Goal: Ask a question

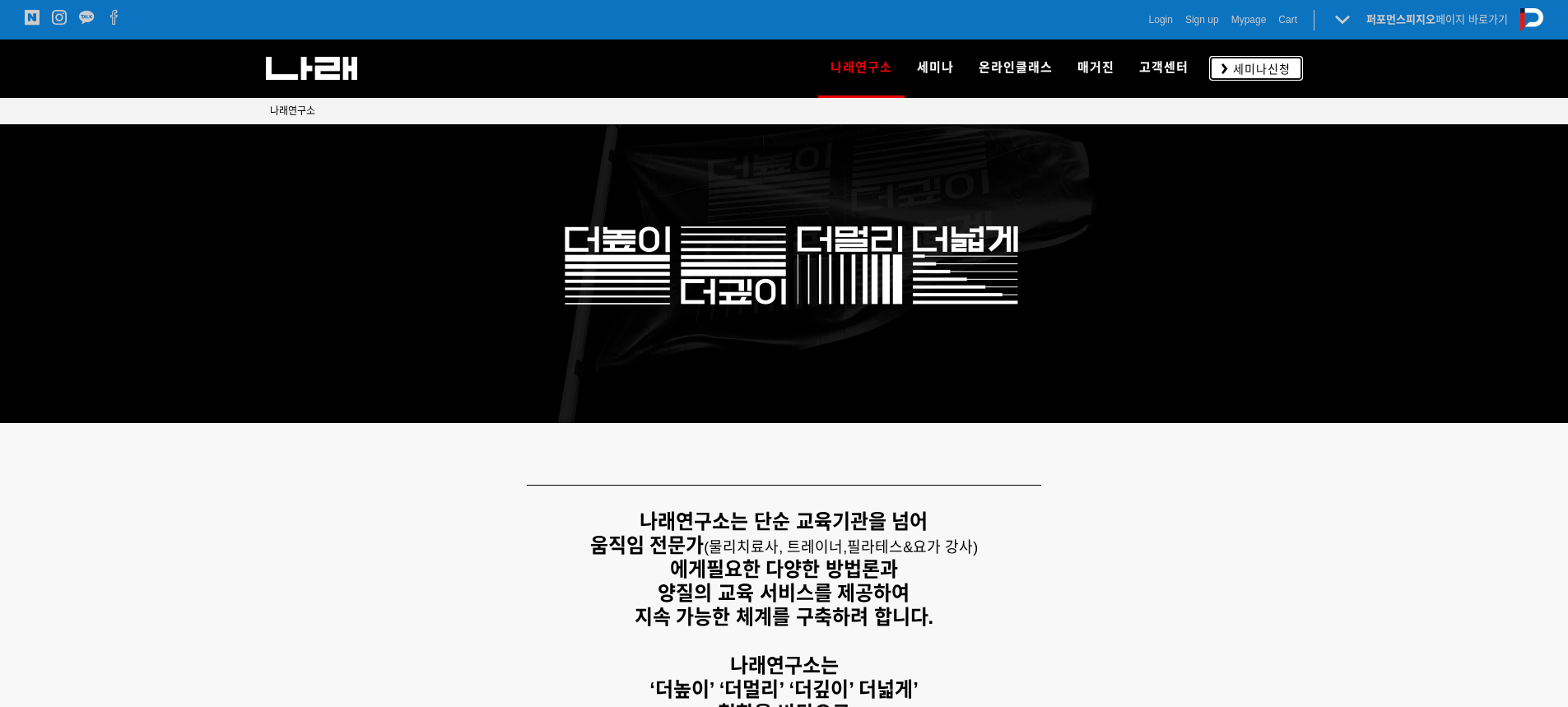
drag, startPoint x: 0, startPoint y: 0, endPoint x: 1253, endPoint y: 59, distance: 1254.4
click at [1253, 59] on link "세미나신청" at bounding box center [1255, 68] width 94 height 24
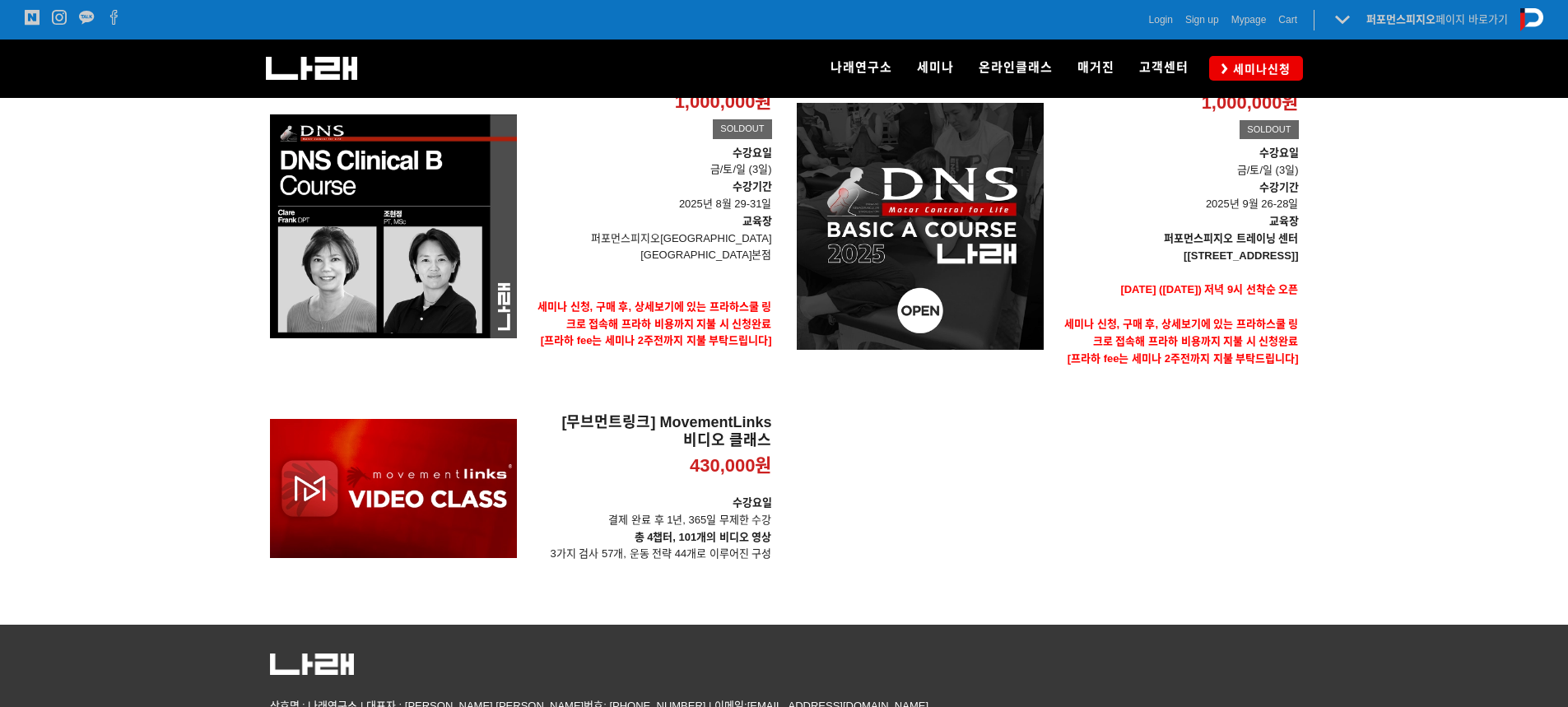
scroll to position [329, 0]
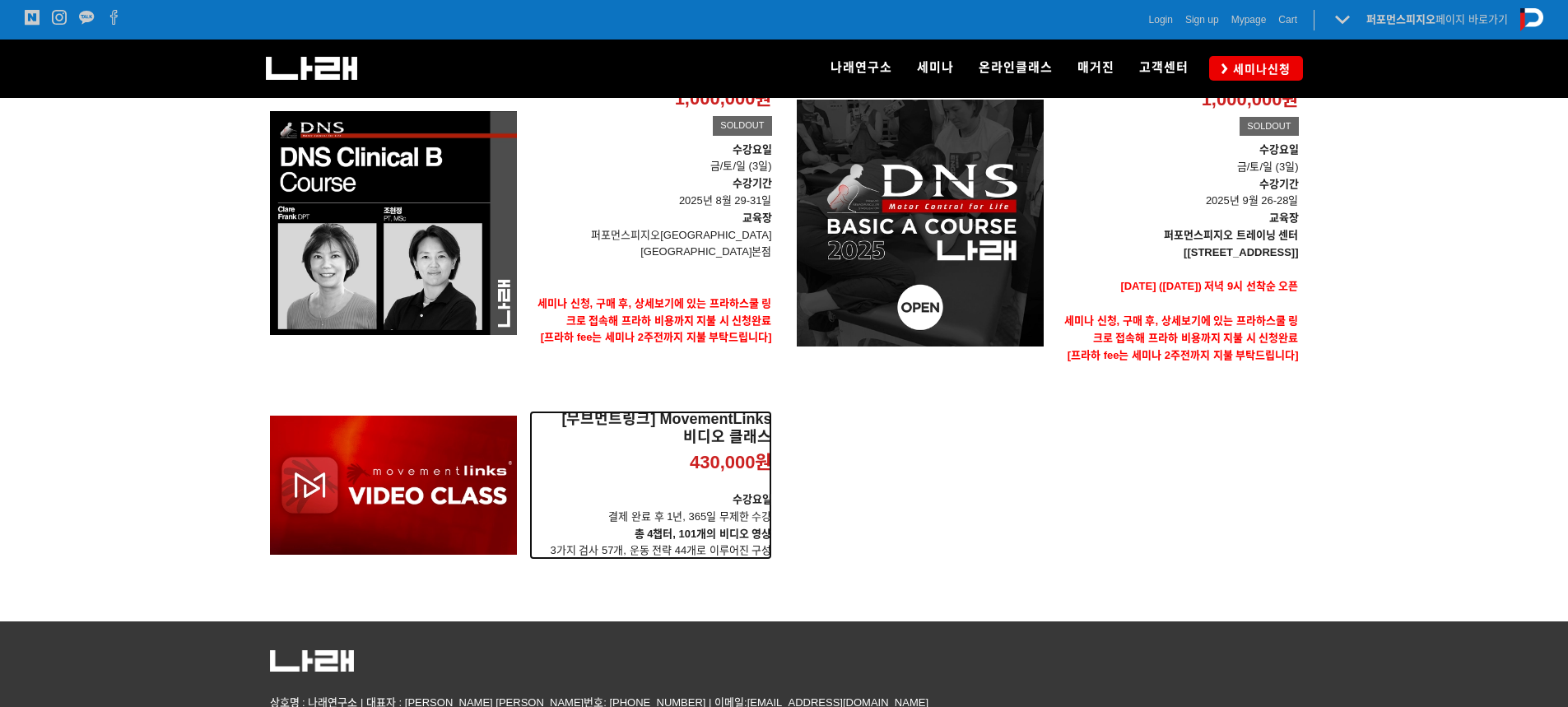
click at [622, 480] on div "[무브먼트링크] MovementLinks 비디오 클래스 430,000원 TIME SALE" at bounding box center [650, 450] width 243 height 80
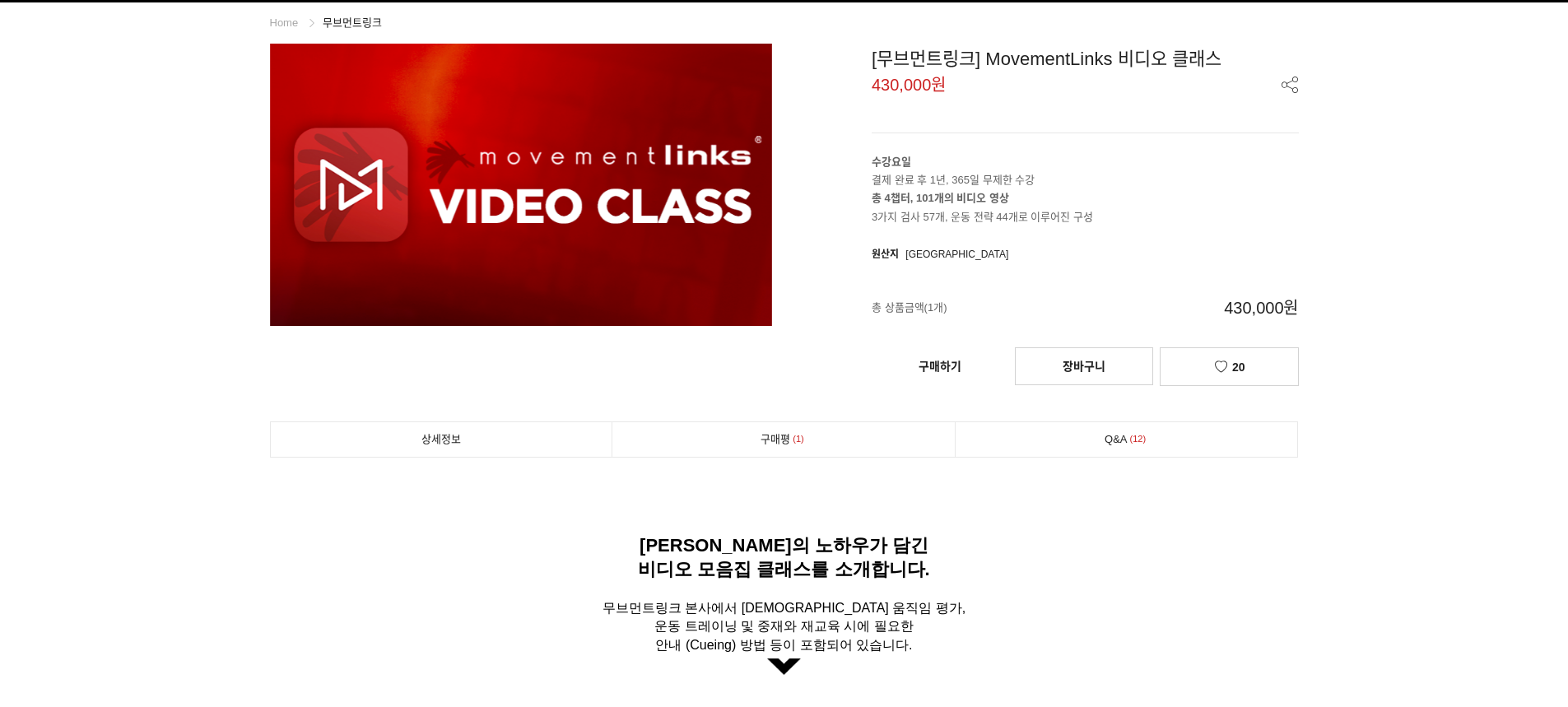
scroll to position [412, 0]
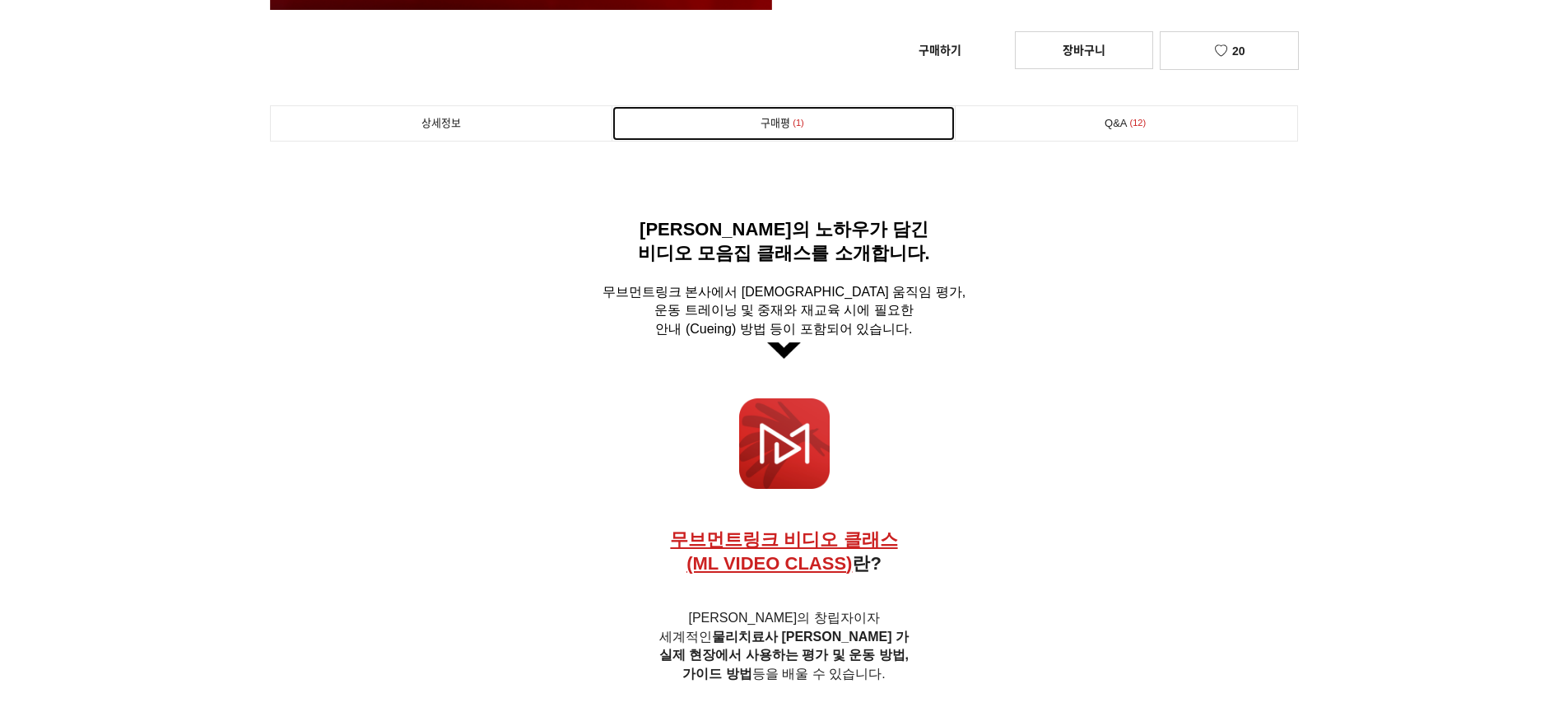
click at [791, 113] on link "구매평 1" at bounding box center [784, 124] width 343 height 35
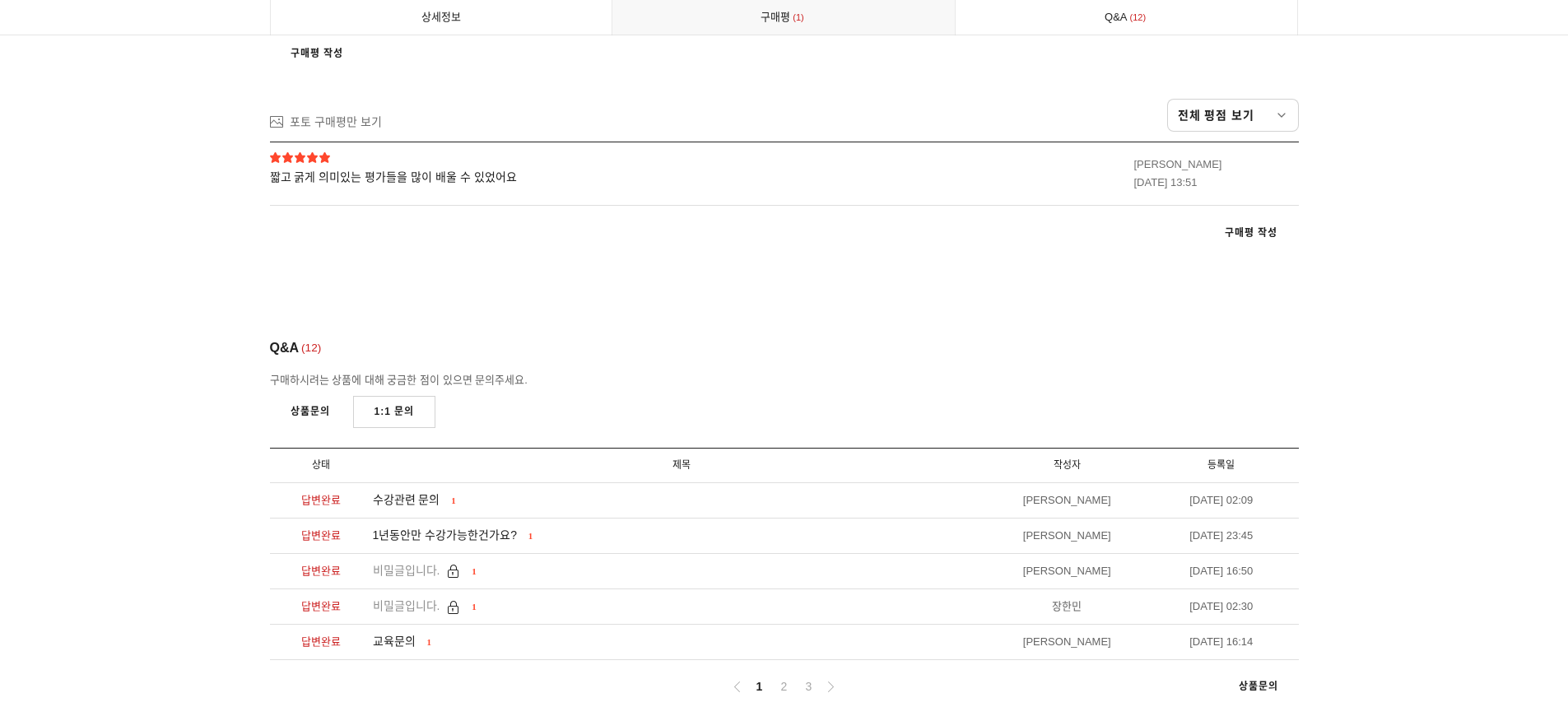
click at [376, 186] on span "짧고 굵게 의미있는 평가들을 많이 배울 수 있었어요" at bounding box center [558, 177] width 576 height 17
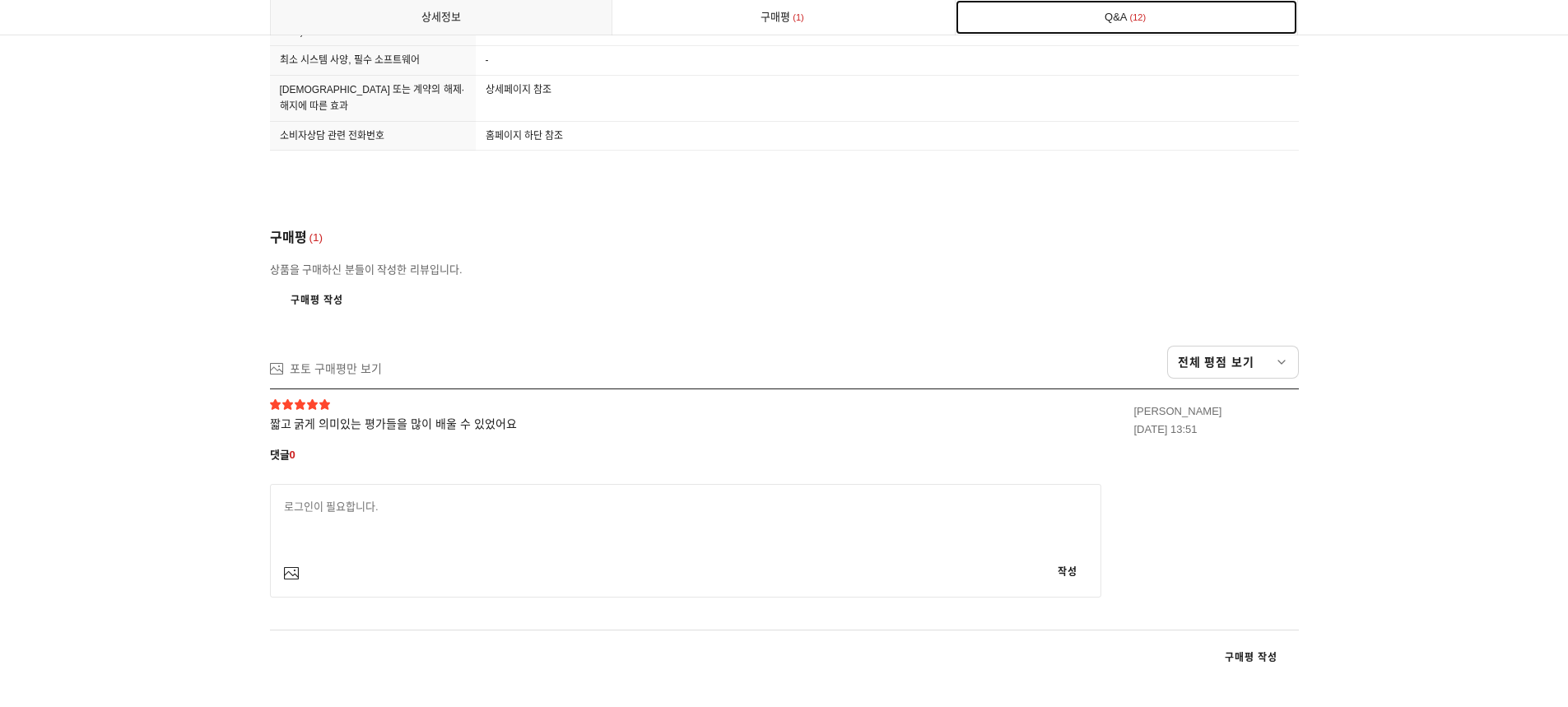
click at [1130, 14] on span "12" at bounding box center [1138, 17] width 21 height 17
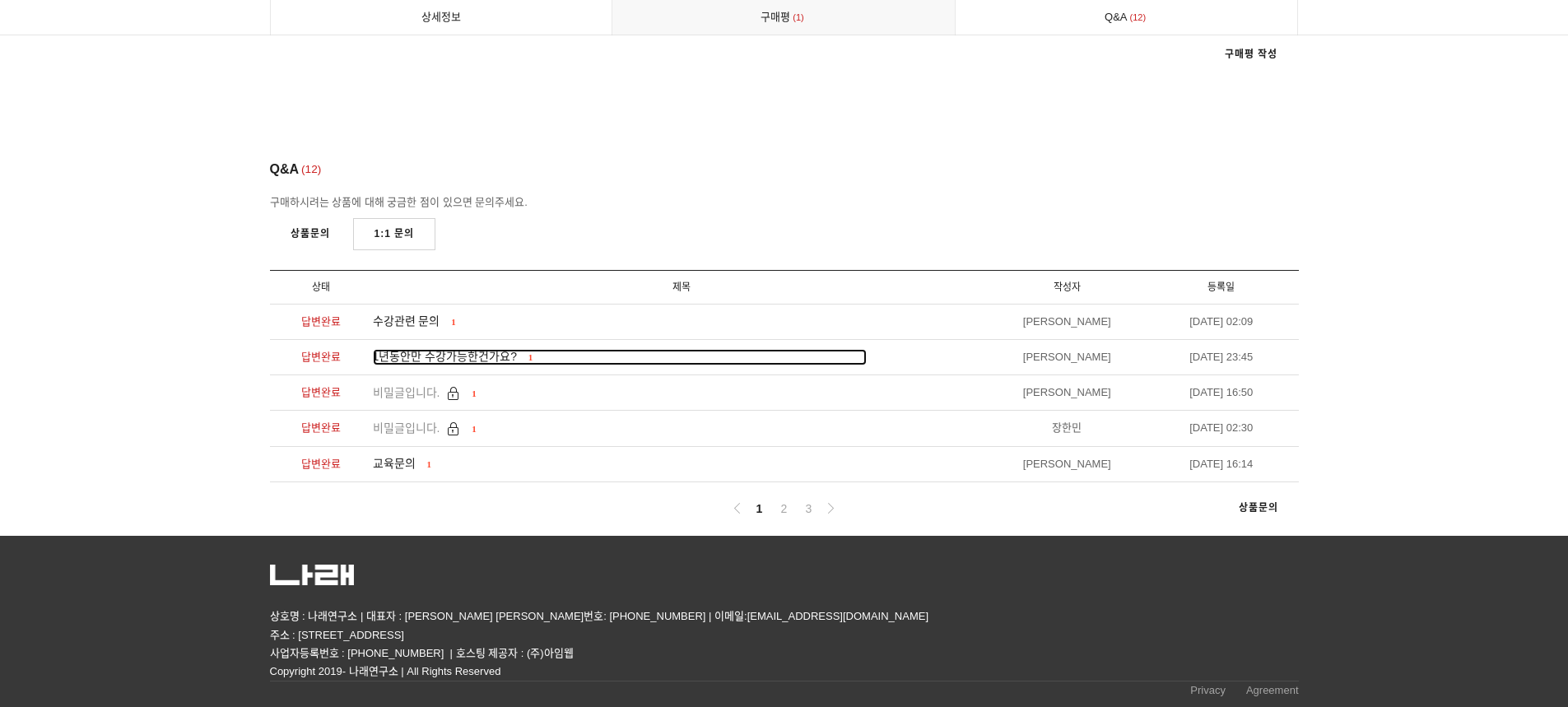
click at [453, 360] on span "1년동안만 수강가능한건가요?" at bounding box center [444, 356] width 144 height 14
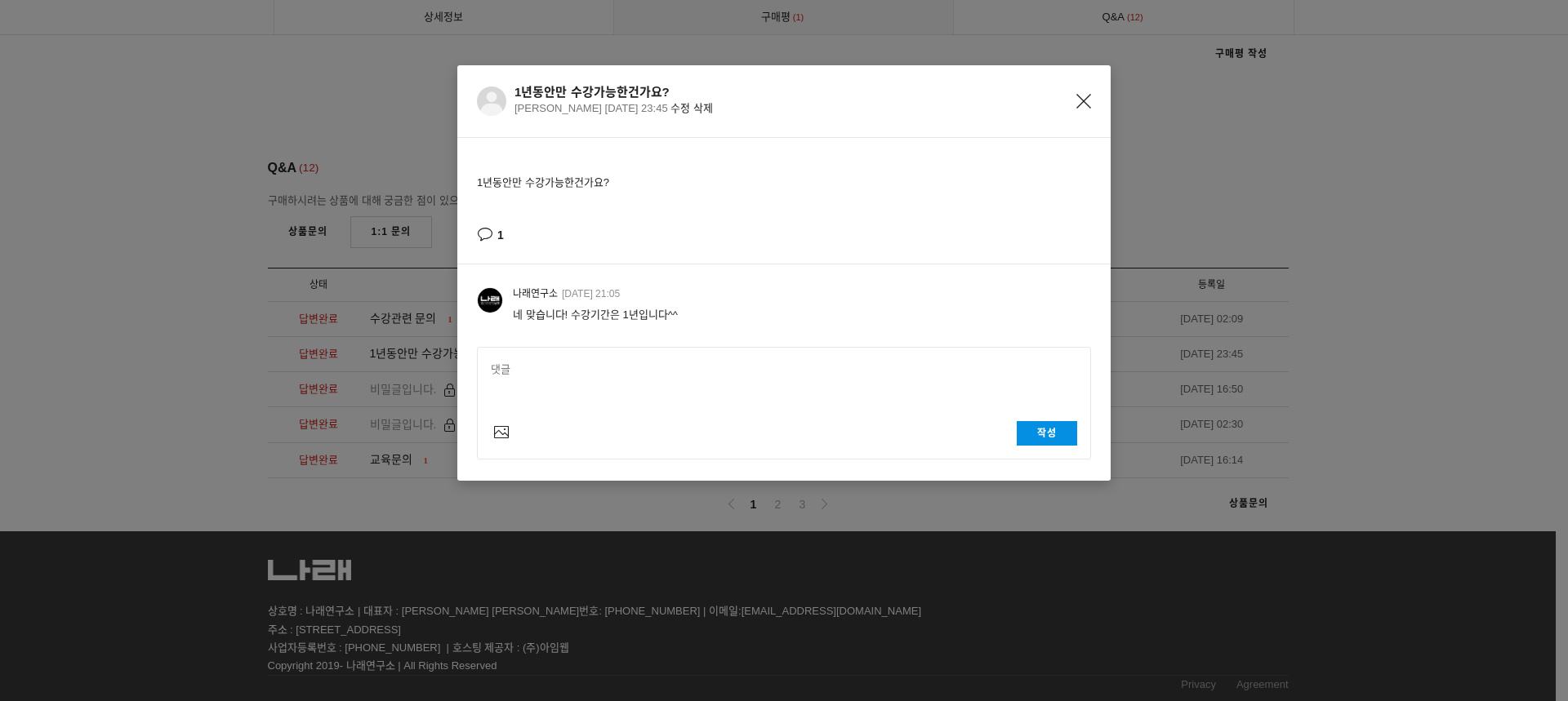
click at [400, 321] on div "1년동안만 수강가능한건가요? 장소영 2024-03-21 23:45 수정 삭제 1년동안만 수강가능한건가요? 1 나래연구소 2024-03-24 2…" at bounding box center [784, 350] width 1568 height 701
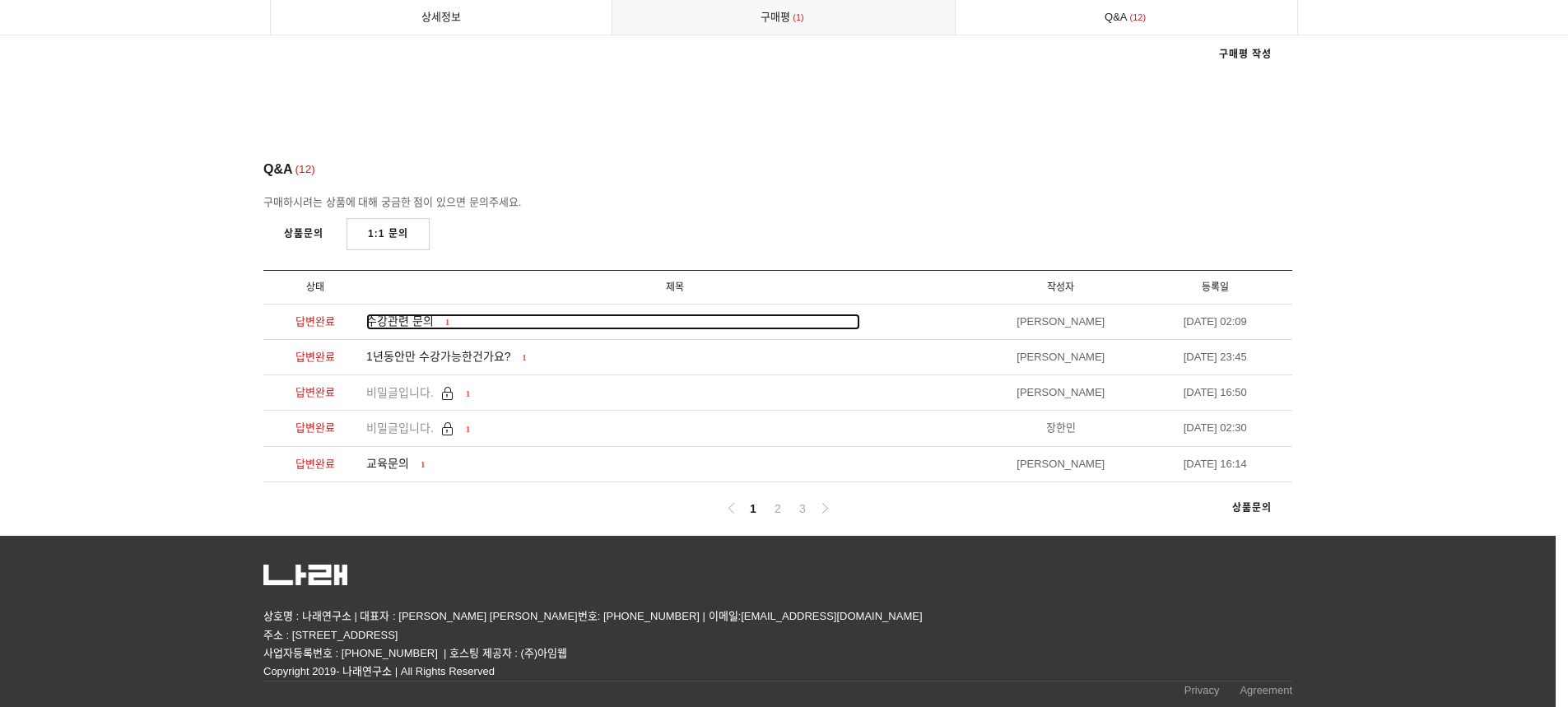
click at [414, 317] on span "수강관련 문의" at bounding box center [400, 322] width 68 height 14
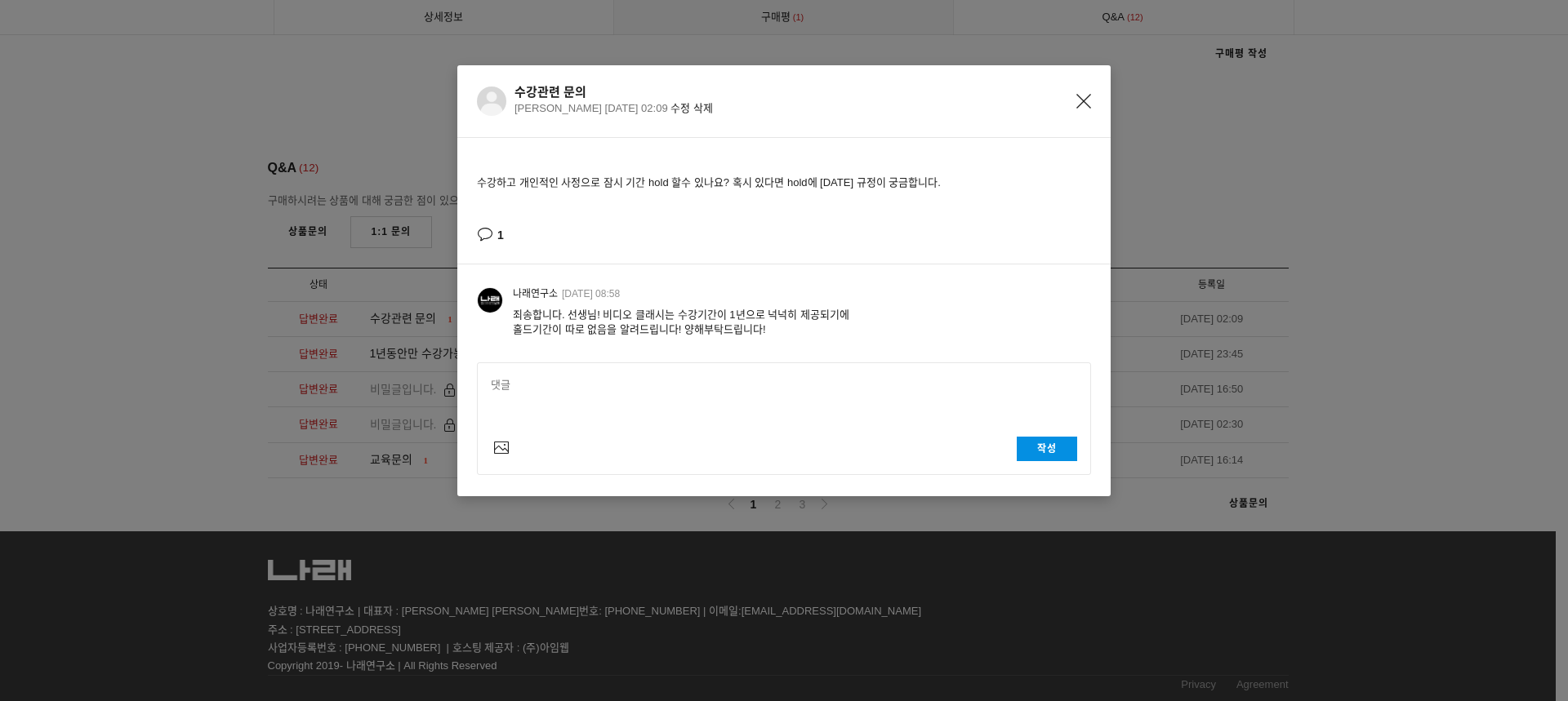
click at [196, 365] on div "수강관련 문의 kate hyun 2025-03-27 02:09 수정 삭제 수강하고 개인적인 사정으로 잠시 기간 hold 할수 있나요? 혹시 있…" at bounding box center [784, 350] width 1568 height 701
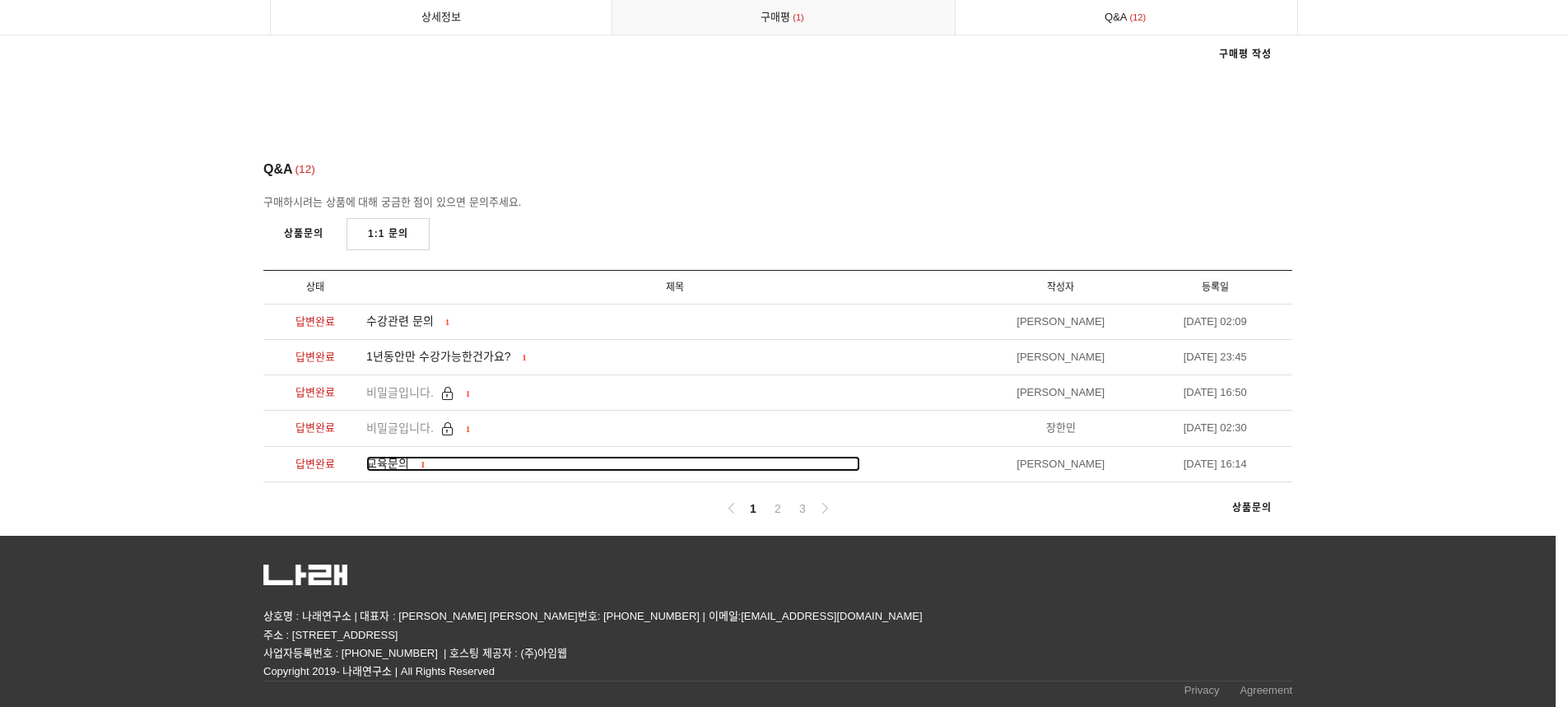
click at [383, 469] on span "교육문의" at bounding box center [387, 464] width 43 height 14
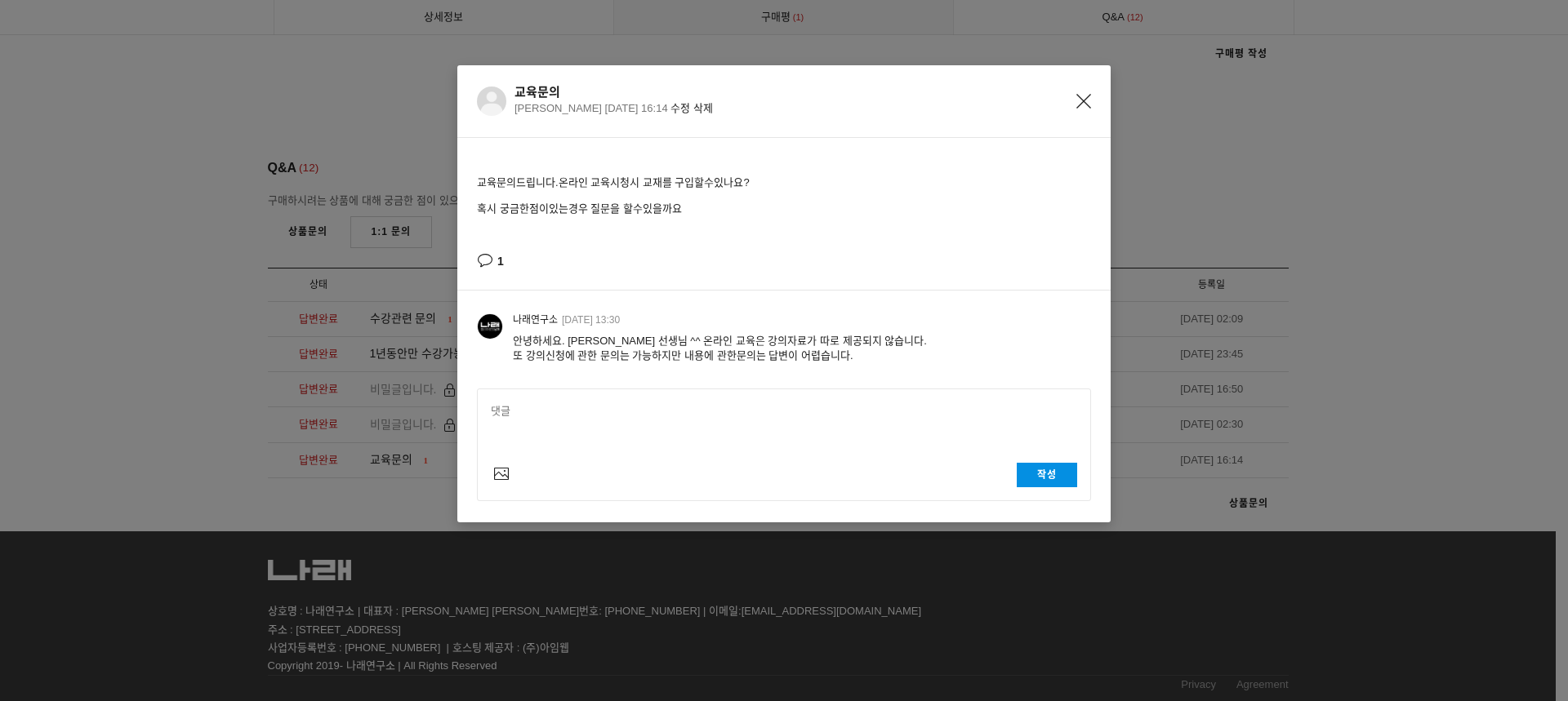
click at [206, 339] on div "교육문의 김웅기 2021-08-30 16:14 수정 삭제 교육문의드립니다.온라인 교육시청시 교재를 구입할수있나요? 혹시 궁금한점이있는경우 질문…" at bounding box center [784, 350] width 1568 height 701
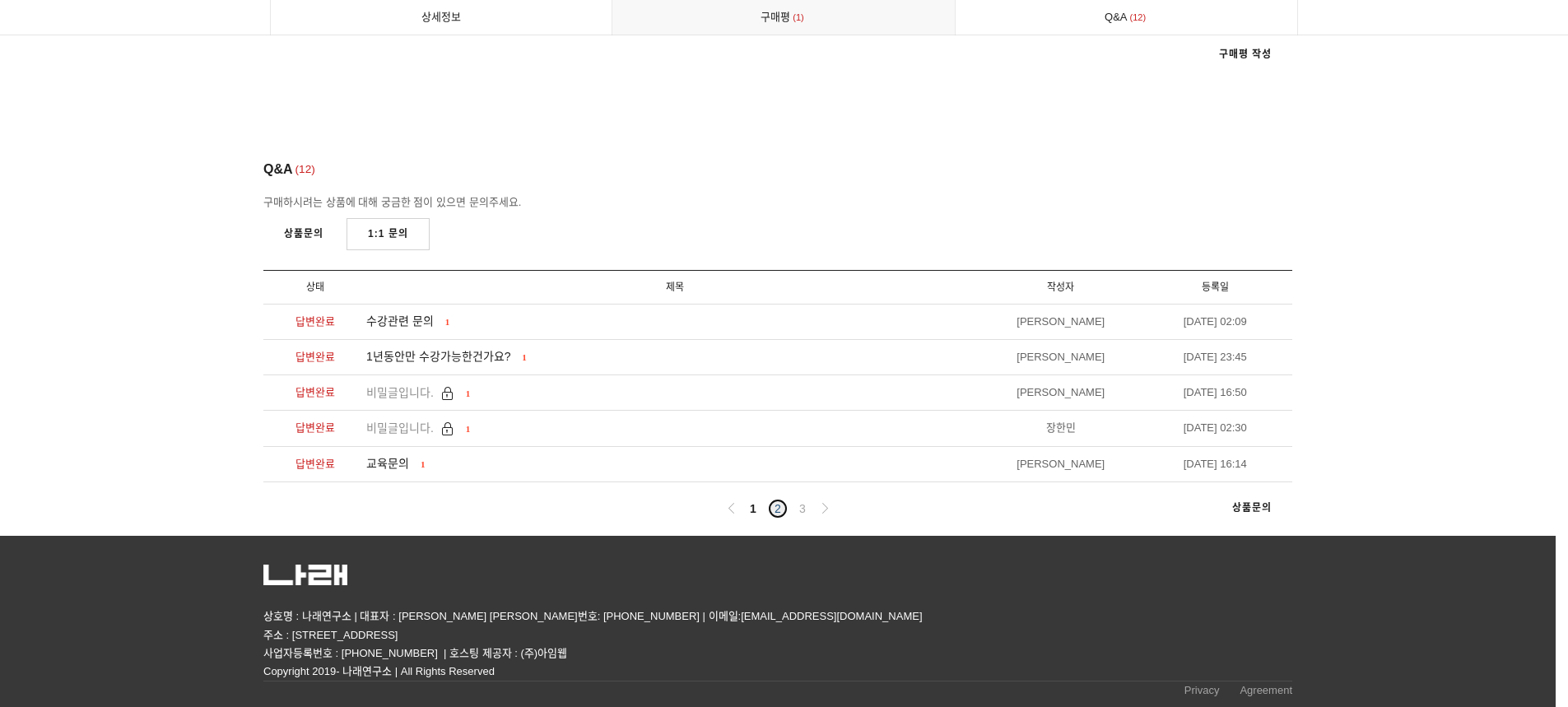
click at [786, 509] on link "2" at bounding box center [777, 508] width 19 height 19
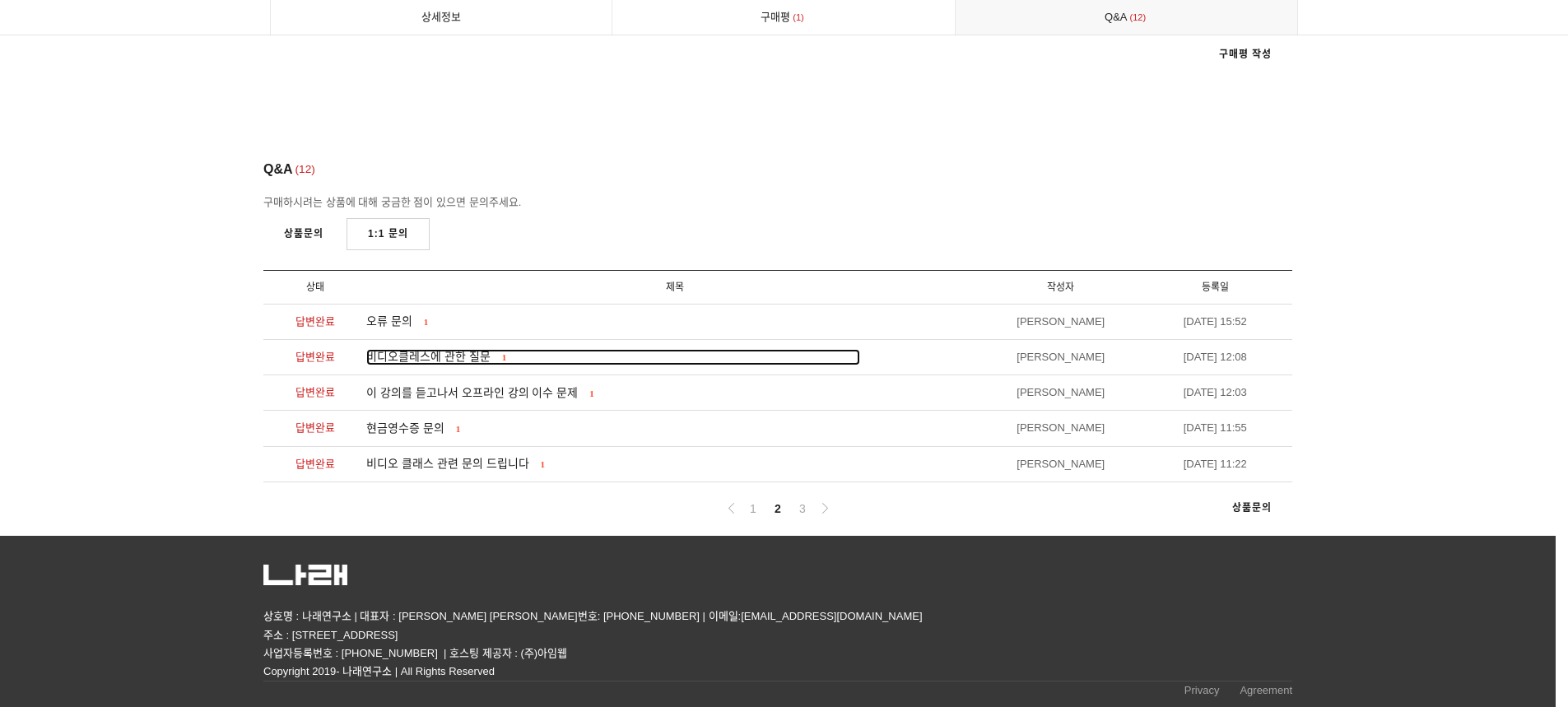
click at [407, 358] on span "비디오클레스에 관한 질문" at bounding box center [428, 356] width 124 height 14
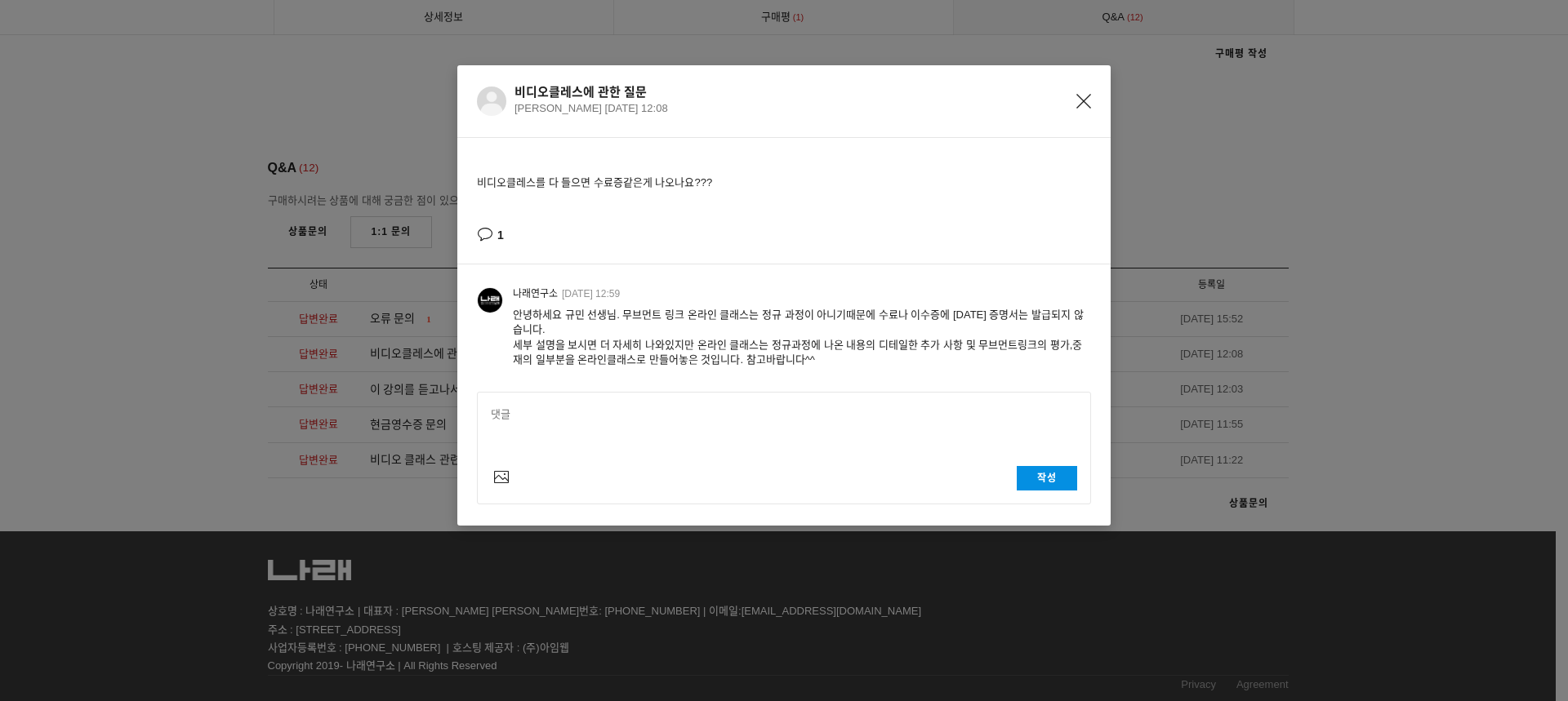
click at [1082, 100] on icon "Close" at bounding box center [1083, 101] width 14 height 14
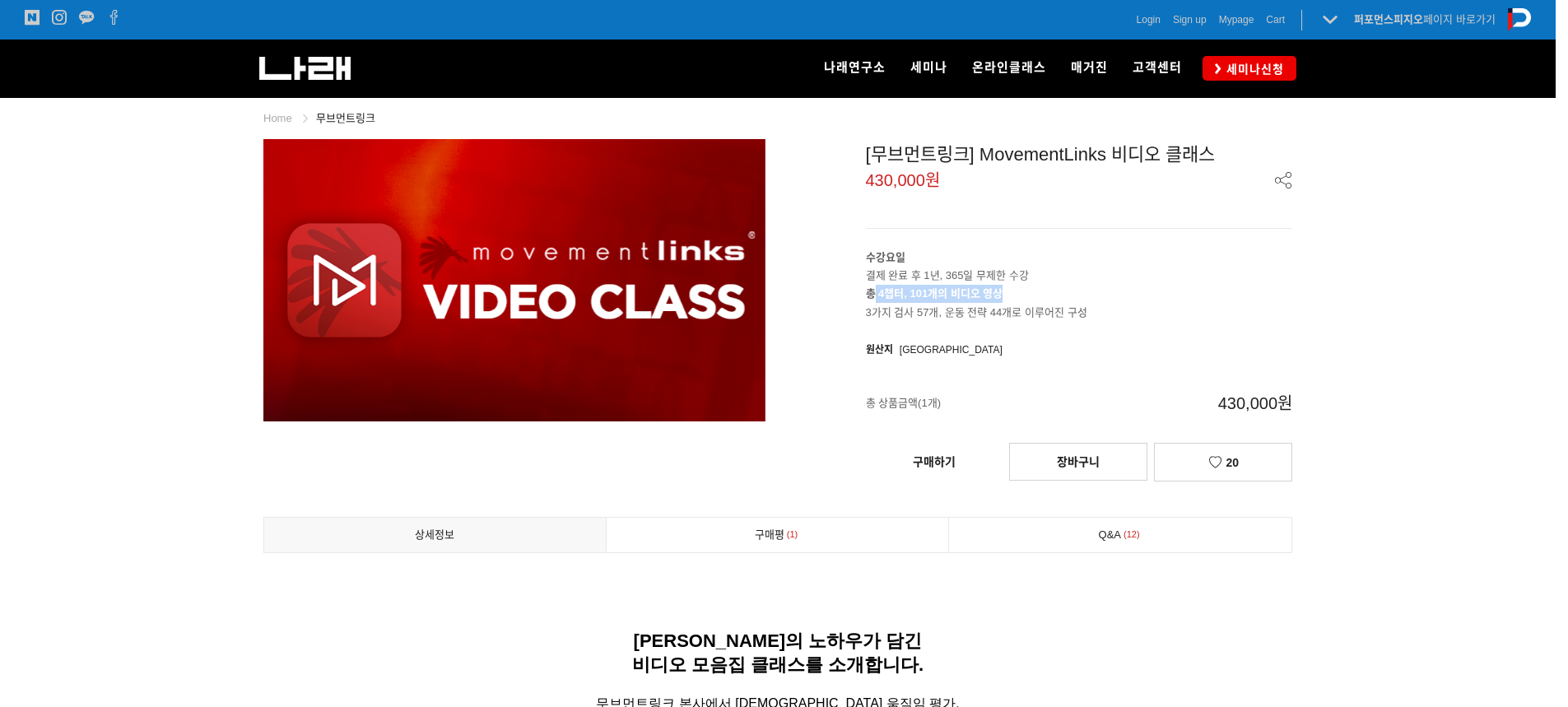
drag, startPoint x: 874, startPoint y: 295, endPoint x: 1073, endPoint y: 299, distance: 199.0
click at [1073, 299] on p "총 4챕터, 101개의 비디오 영상 3가지 검사 57개, 운동 전략 44개로 이루어진 구성" at bounding box center [1078, 302] width 427 height 36
click at [1122, 299] on p "총 4챕터, 101개의 비디오 영상 3가지 검사 57개, 운동 전략 44개로 이루어진 구성" at bounding box center [1078, 302] width 427 height 36
drag, startPoint x: 867, startPoint y: 314, endPoint x: 1158, endPoint y: 316, distance: 291.0
click at [1157, 316] on p "총 4챕터, 101개의 비디오 영상 3가지 검사 57개, 운동 전략 44개로 이루어진 구성" at bounding box center [1078, 302] width 427 height 36
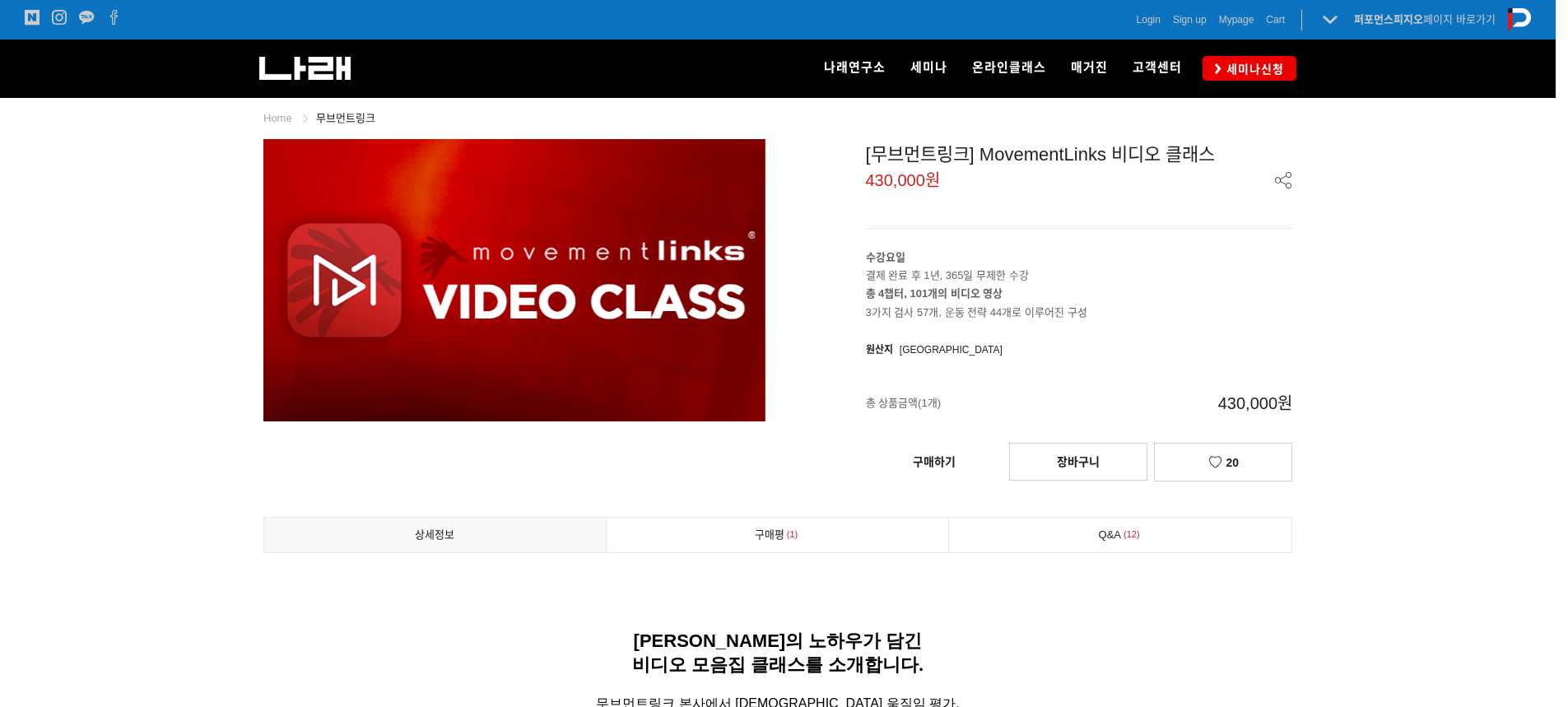
click at [1043, 344] on div "원산지 Korea" at bounding box center [1078, 351] width 427 height 17
click at [1159, 119] on span "FAQ" at bounding box center [1149, 114] width 25 height 14
click at [1157, 151] on span "문의하기" at bounding box center [1158, 151] width 43 height 14
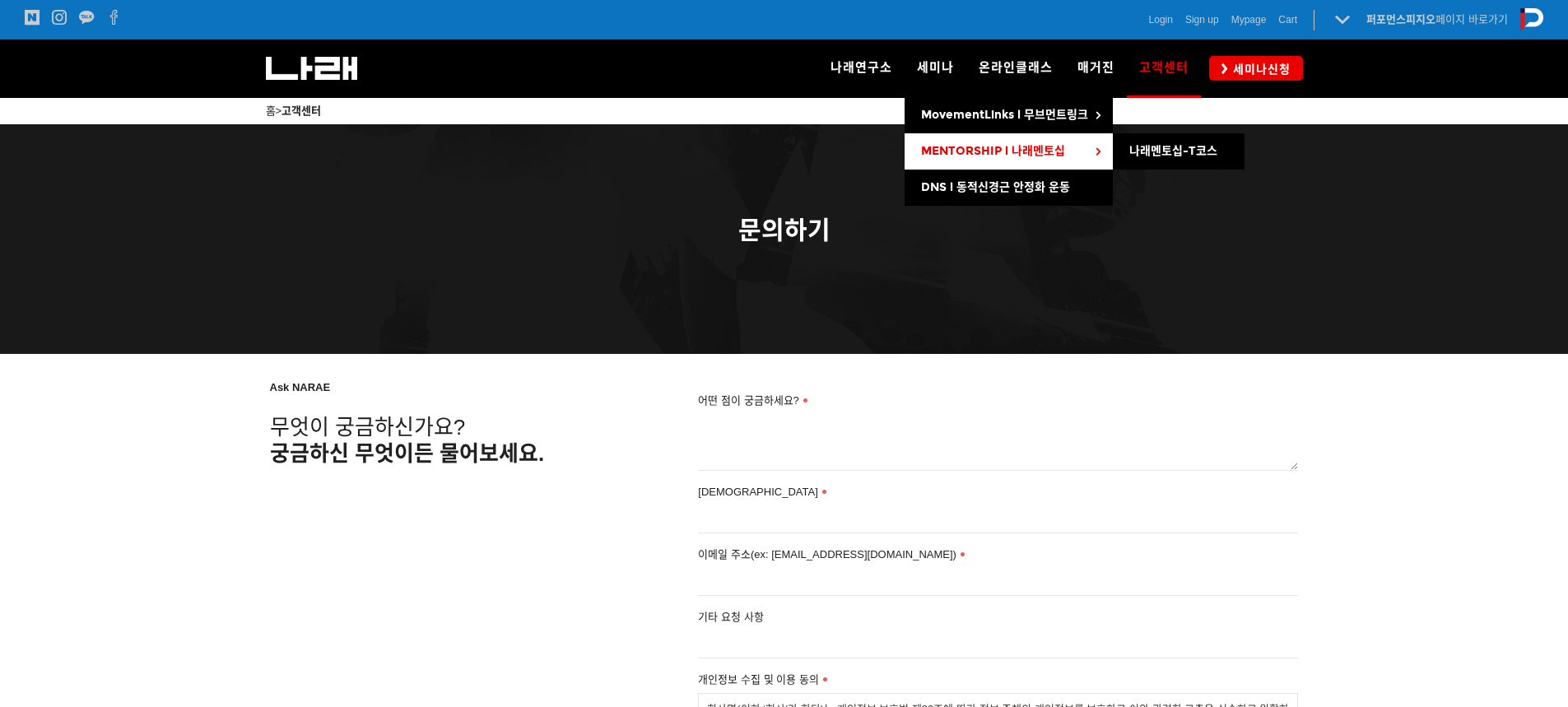
click at [961, 146] on span "MENTORSHIP l 나래멘토십" at bounding box center [992, 151] width 144 height 14
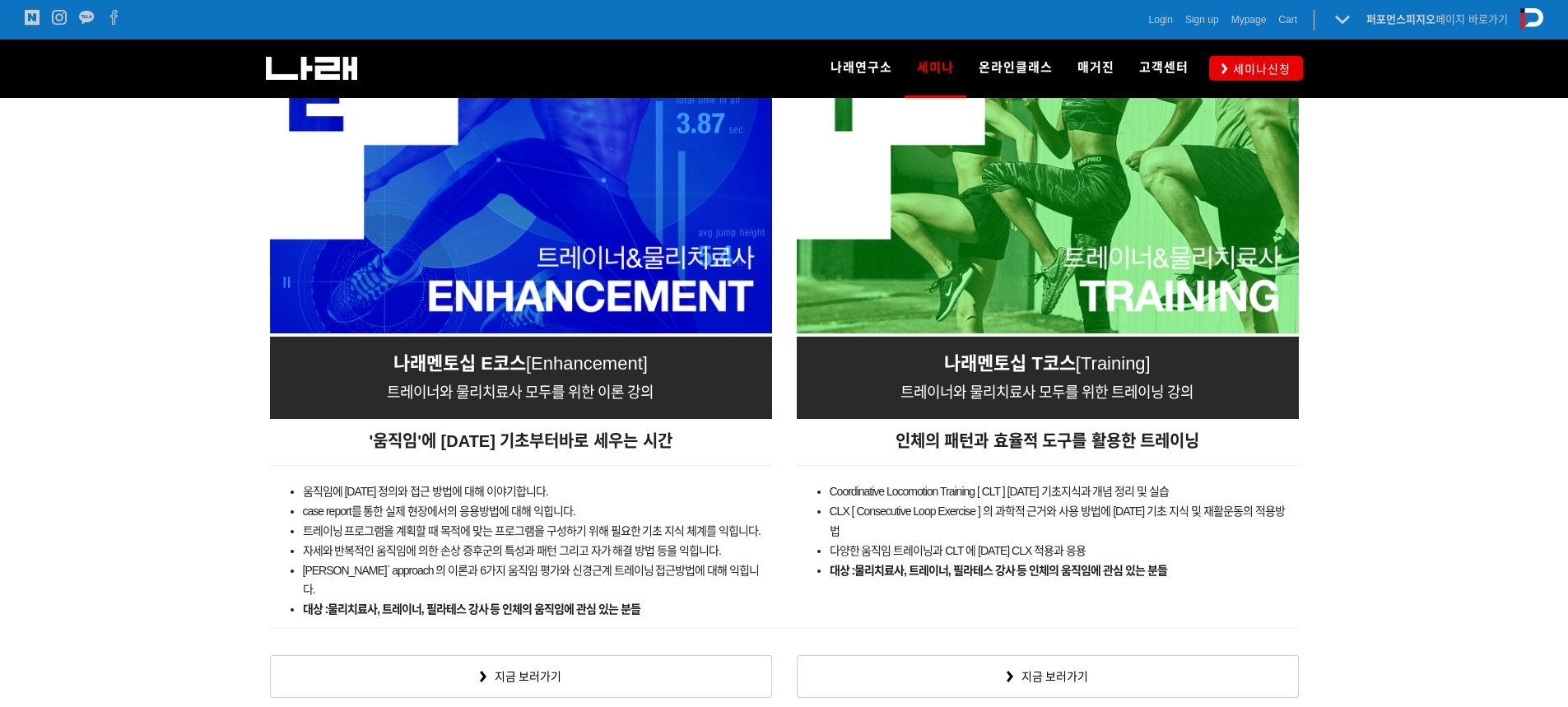
scroll to position [2718, 0]
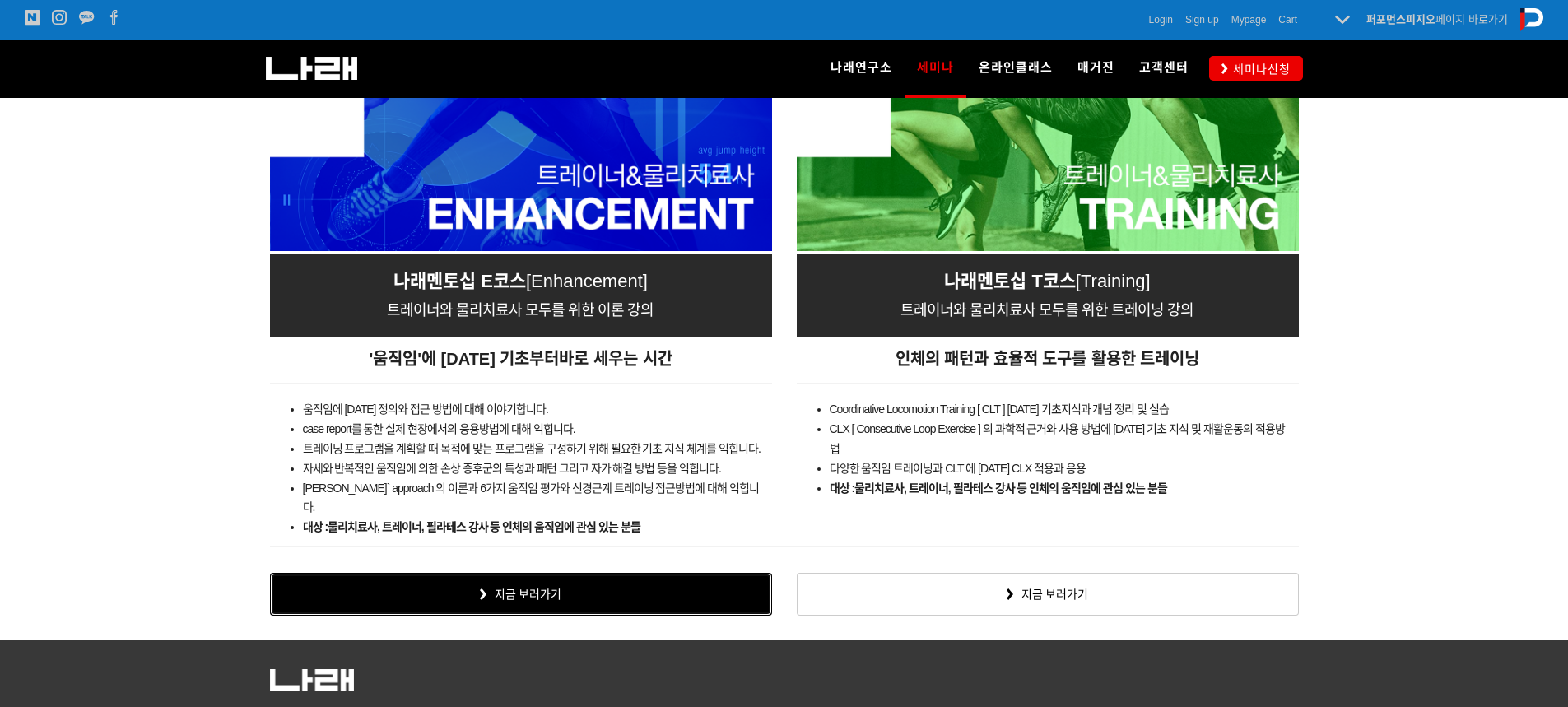
click at [668, 581] on link "지금 보러가기" at bounding box center [521, 595] width 502 height 43
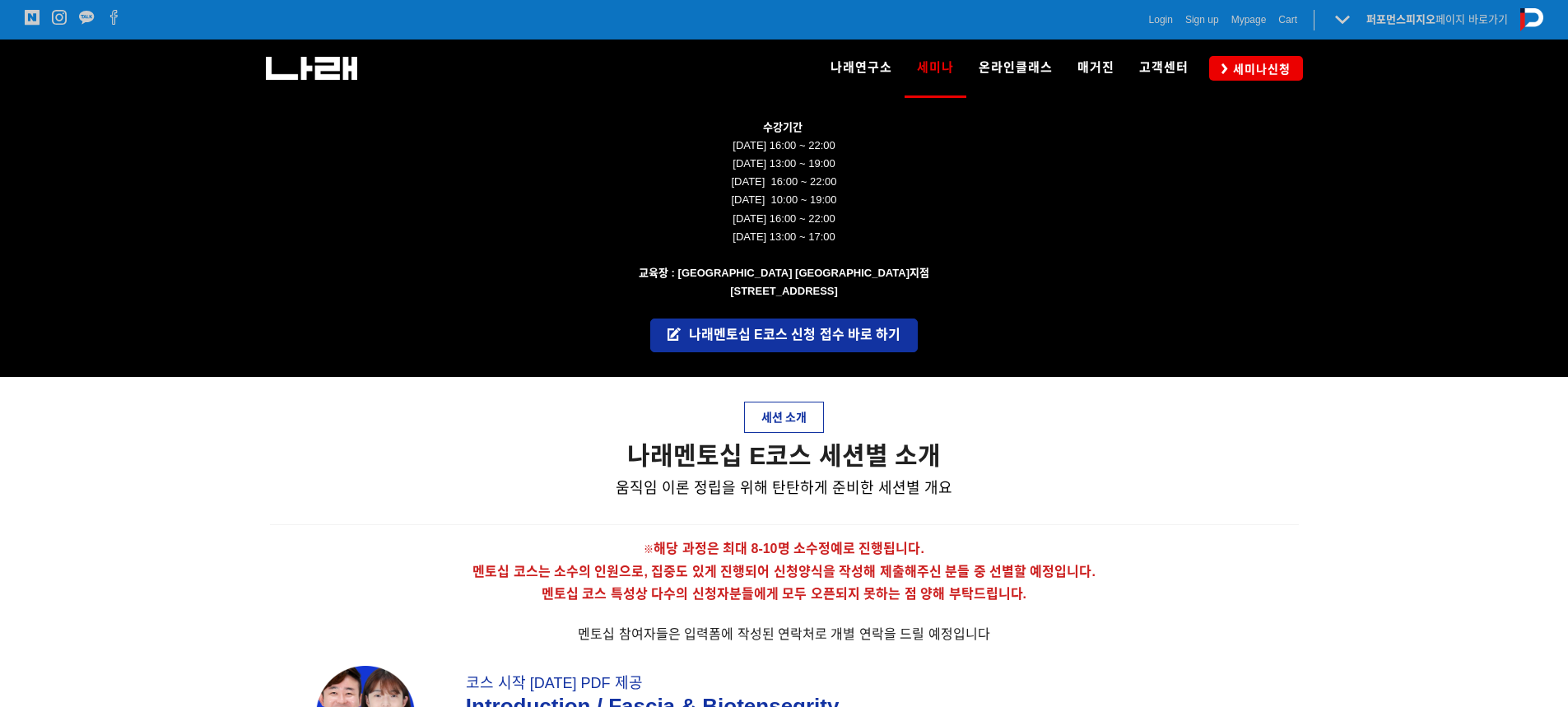
scroll to position [3129, 0]
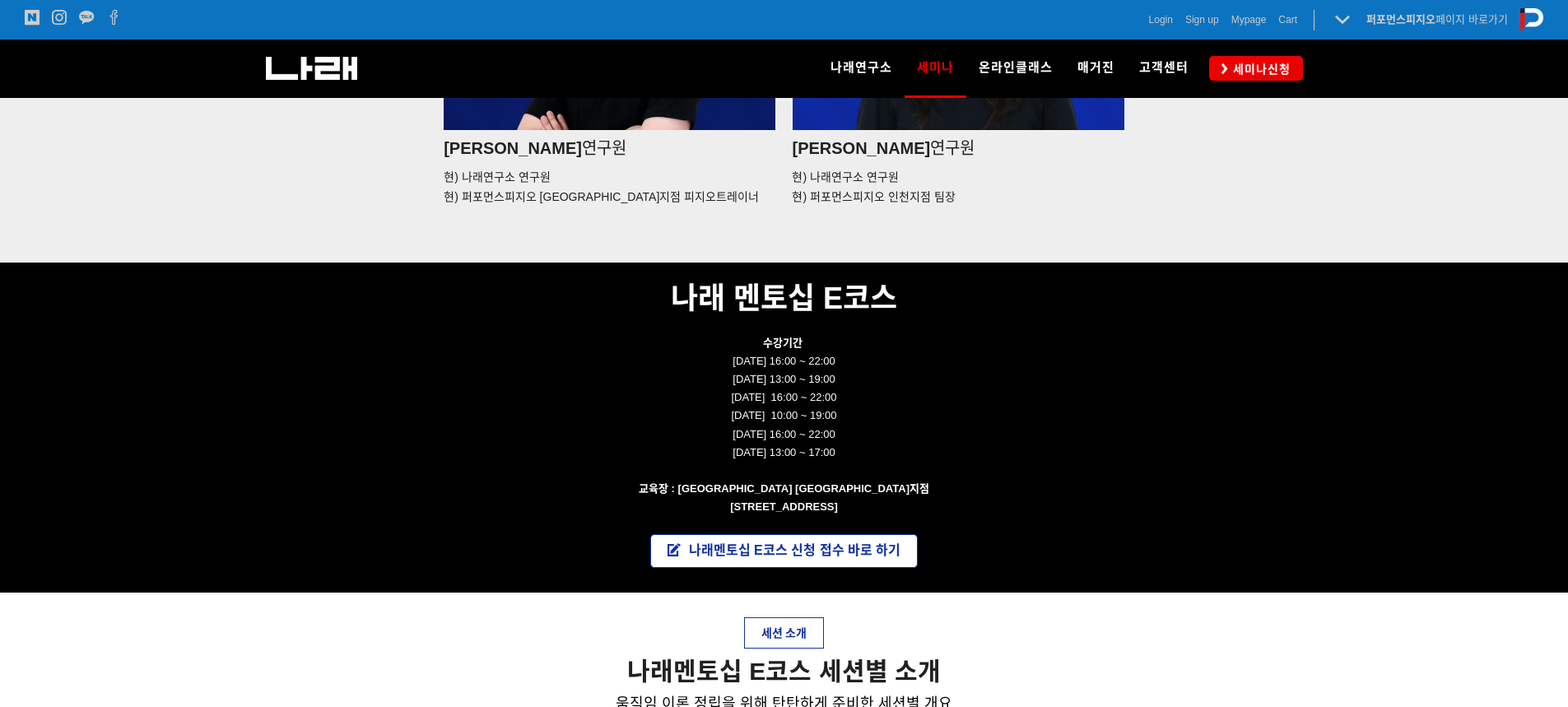
click at [739, 563] on link "나래멘토십 E코스 신청 접수 바로 하기" at bounding box center [784, 551] width 268 height 34
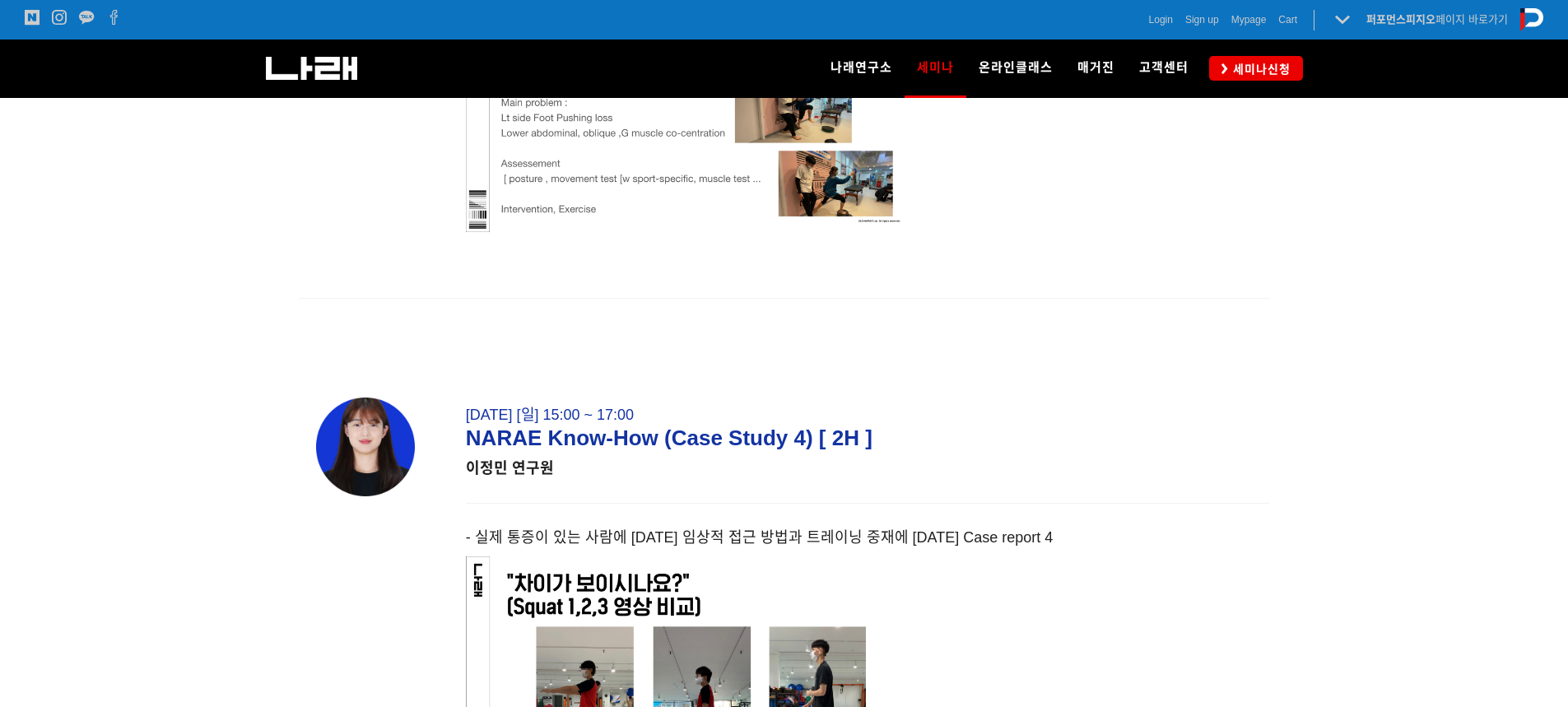
scroll to position [10834, 0]
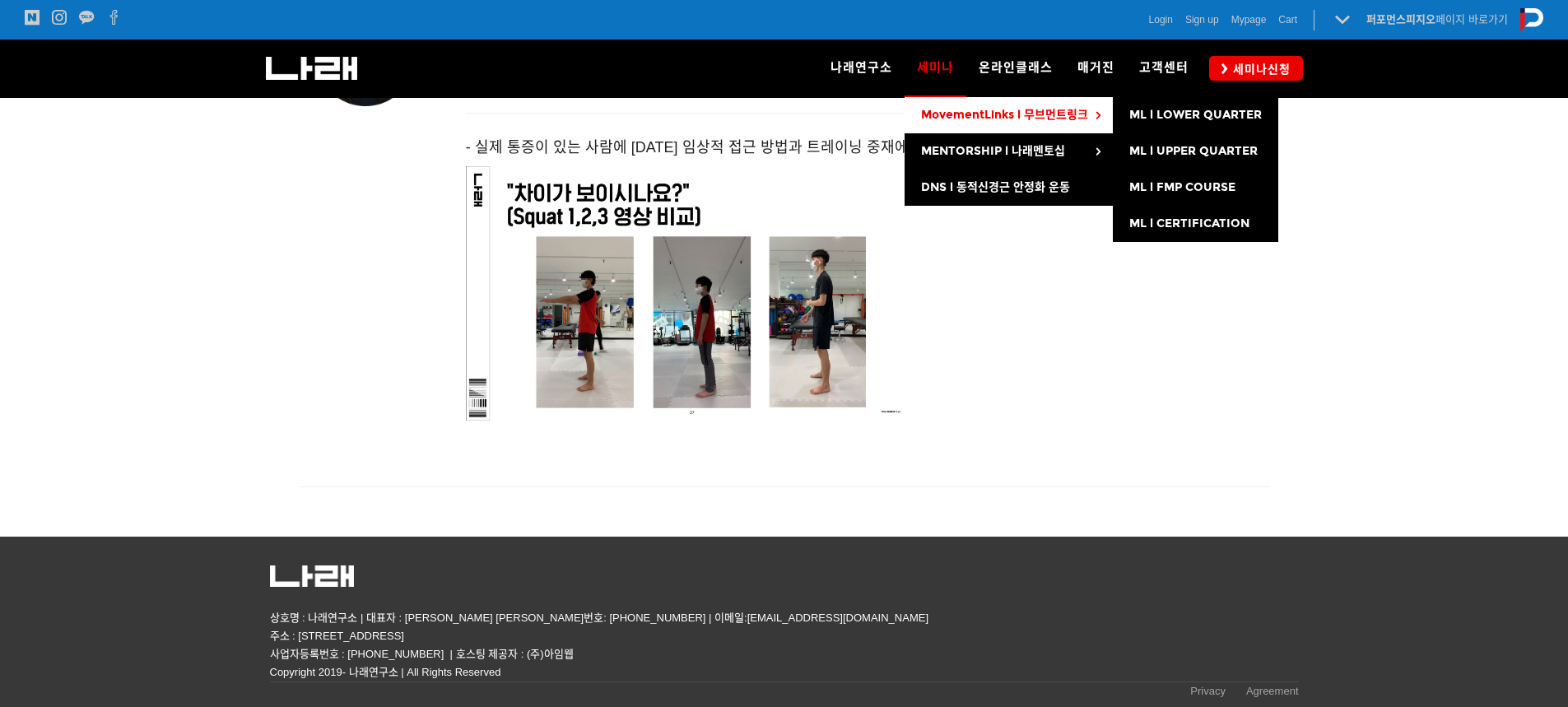
click at [951, 114] on span "MovementLinks l 무브먼트링크" at bounding box center [1004, 114] width 167 height 14
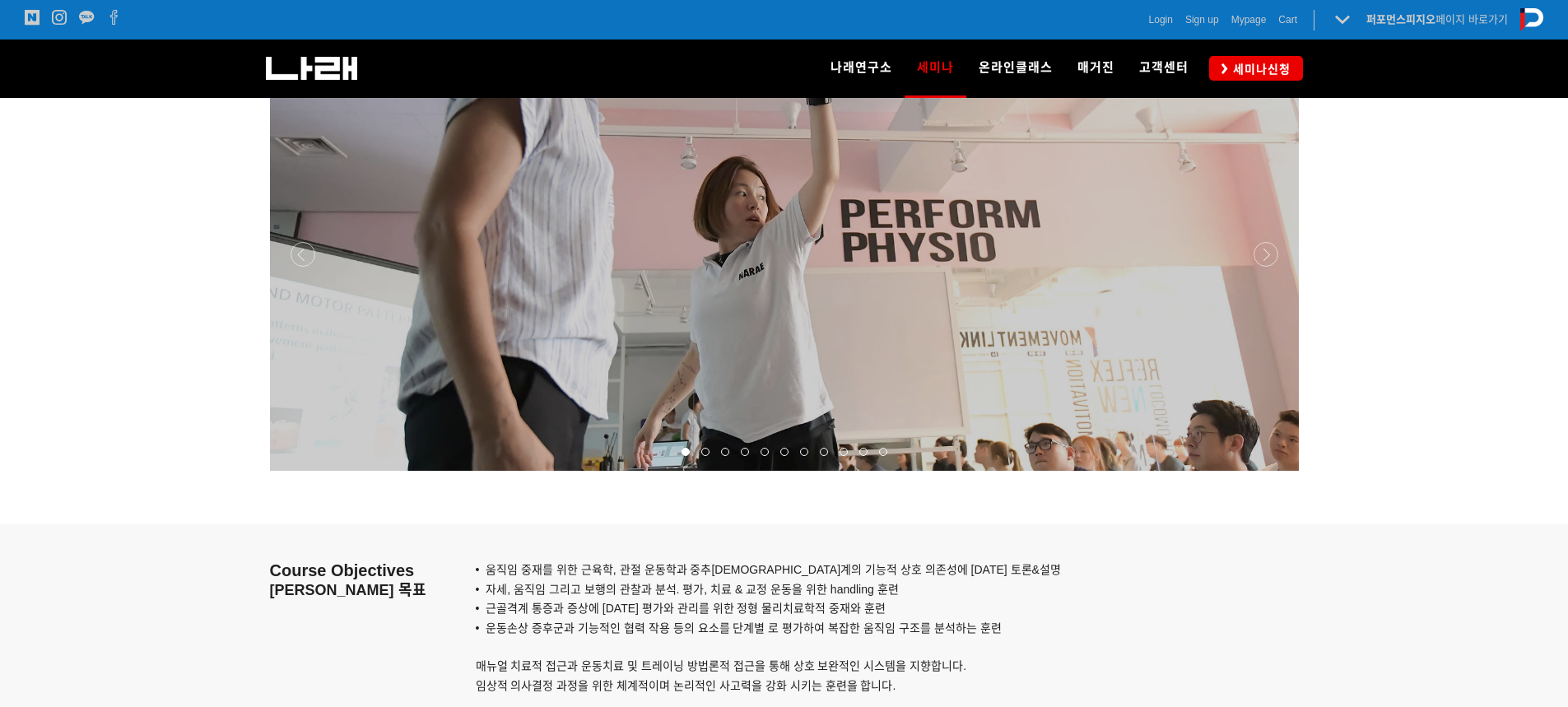
scroll to position [1235, 0]
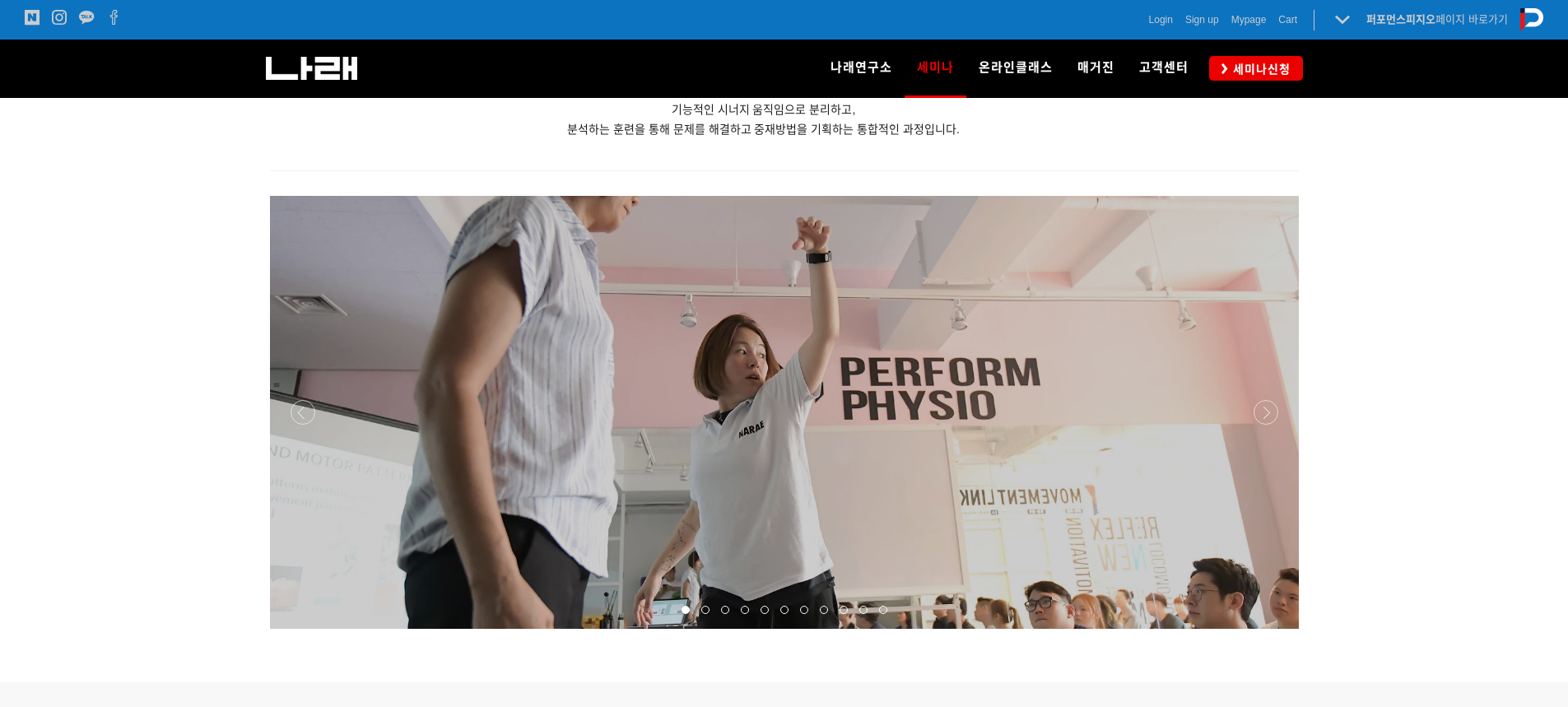
click at [604, 377] on p at bounding box center [784, 412] width 1029 height 433
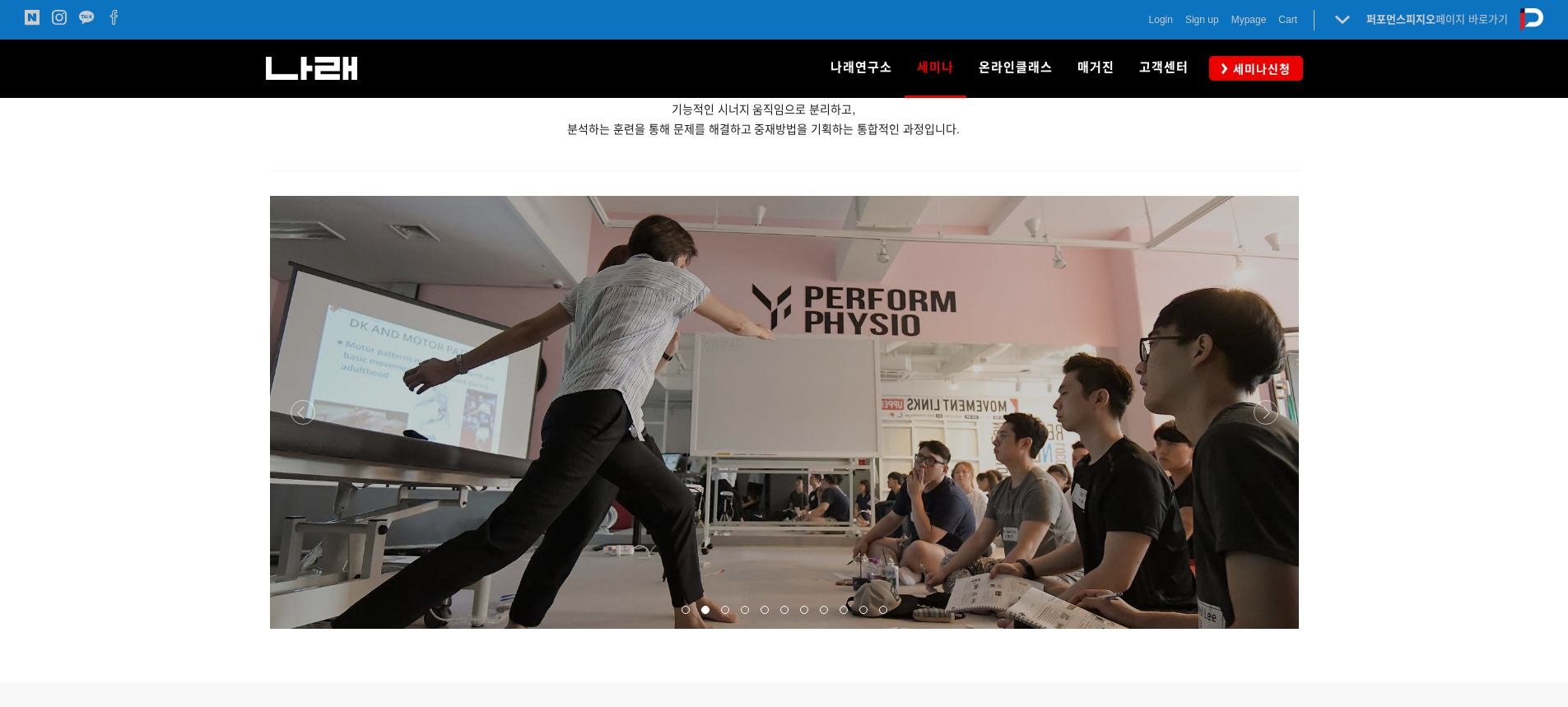
drag, startPoint x: 1140, startPoint y: 452, endPoint x: 627, endPoint y: 447, distance: 513.0
click at [723, 455] on p at bounding box center [784, 412] width 1029 height 433
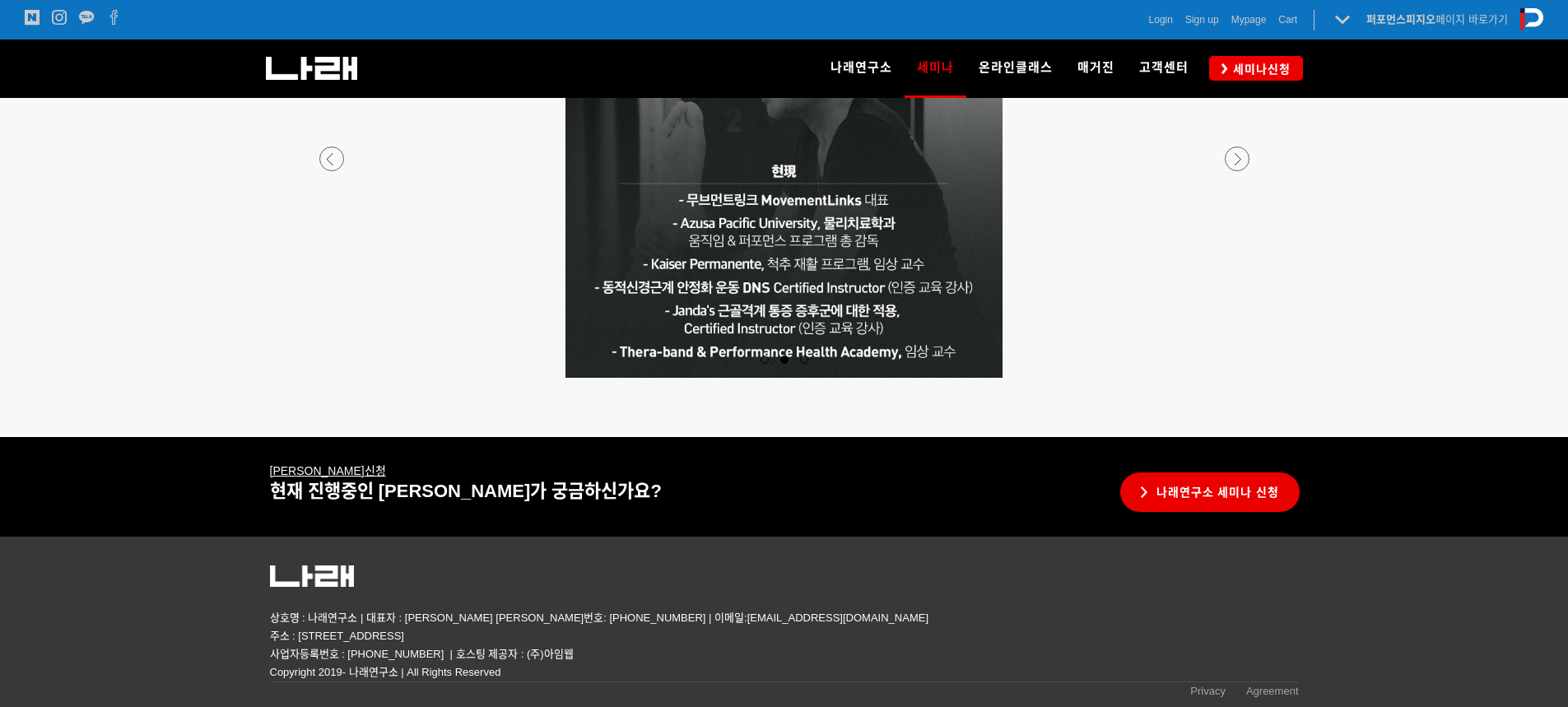
scroll to position [3123, 0]
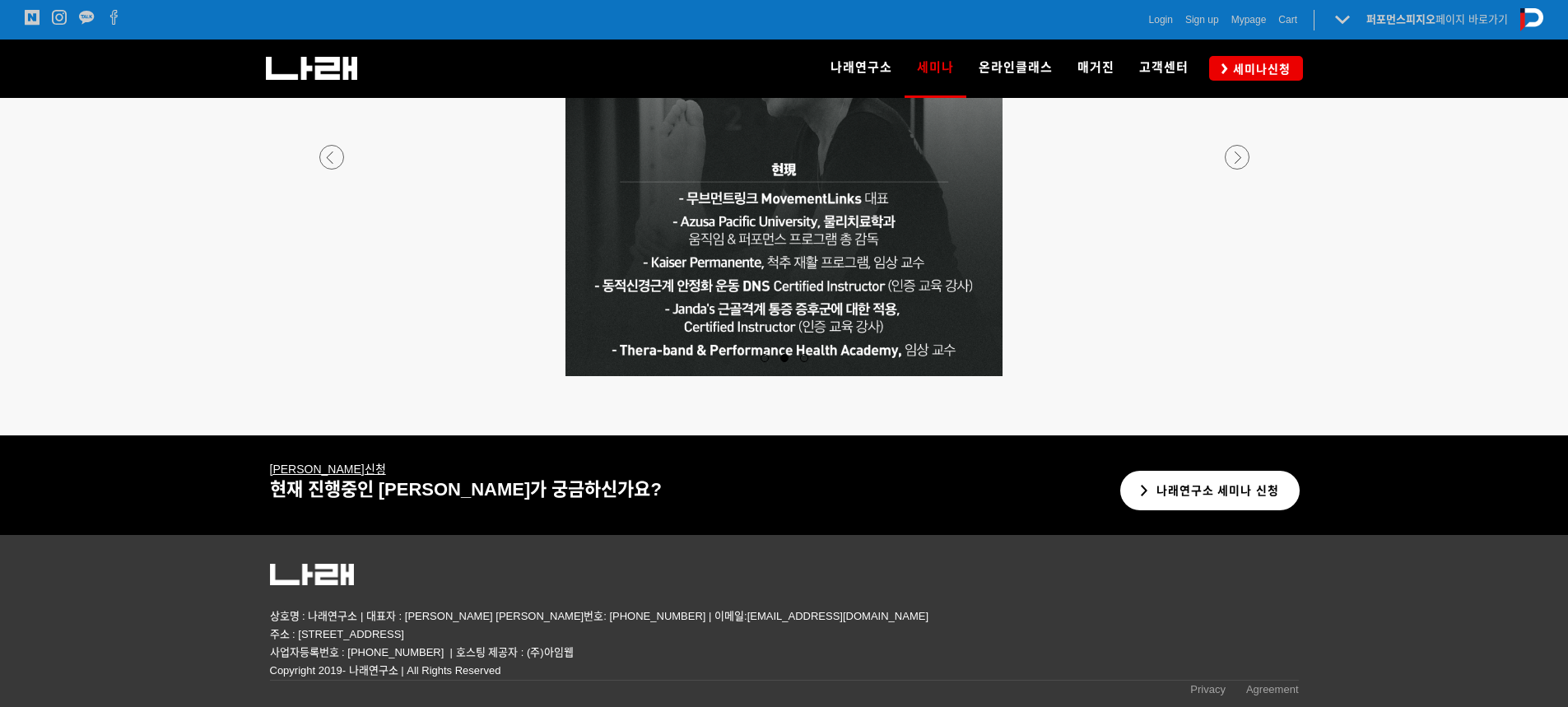
click at [1245, 498] on link "나래연구소 세미나 신청" at bounding box center [1210, 491] width 180 height 41
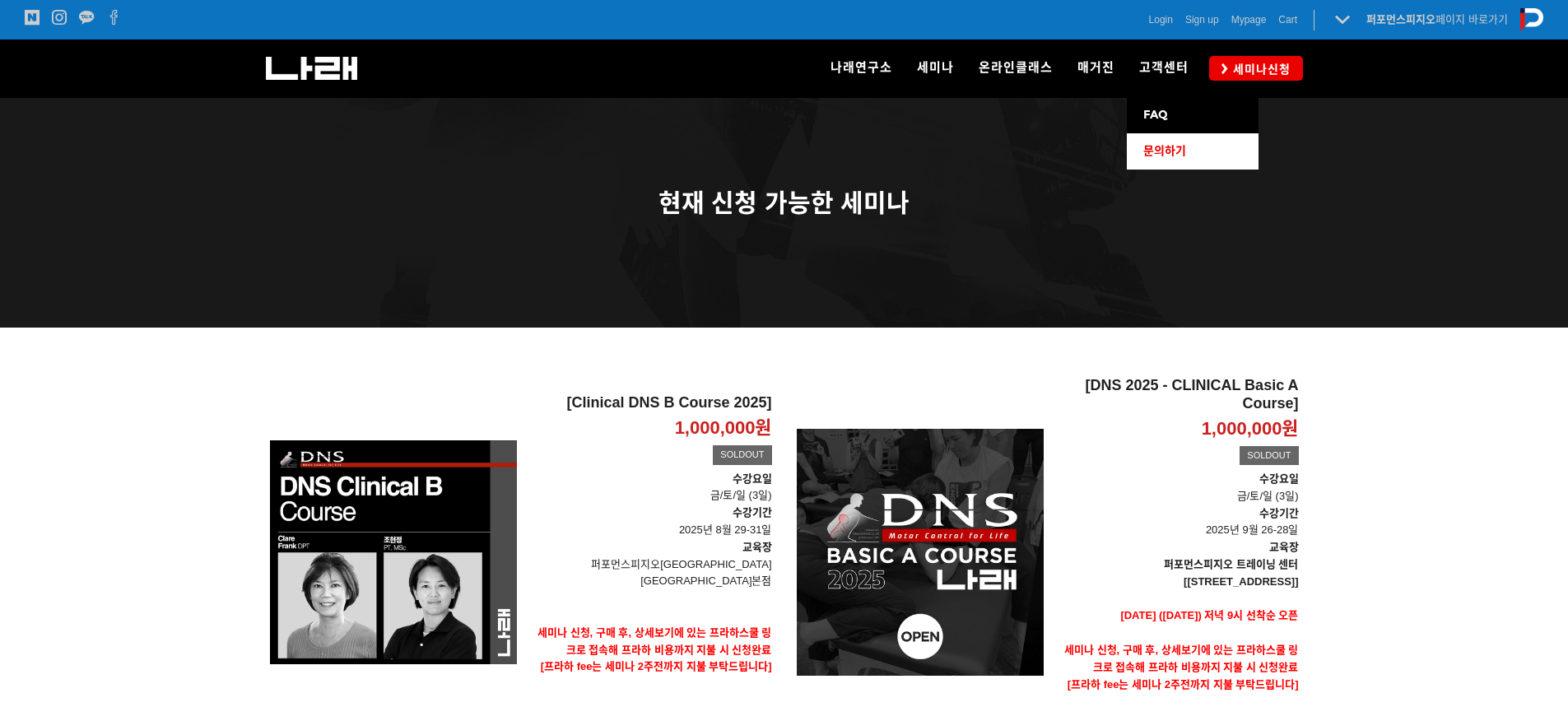
click at [1172, 155] on span "문의하기" at bounding box center [1164, 151] width 43 height 14
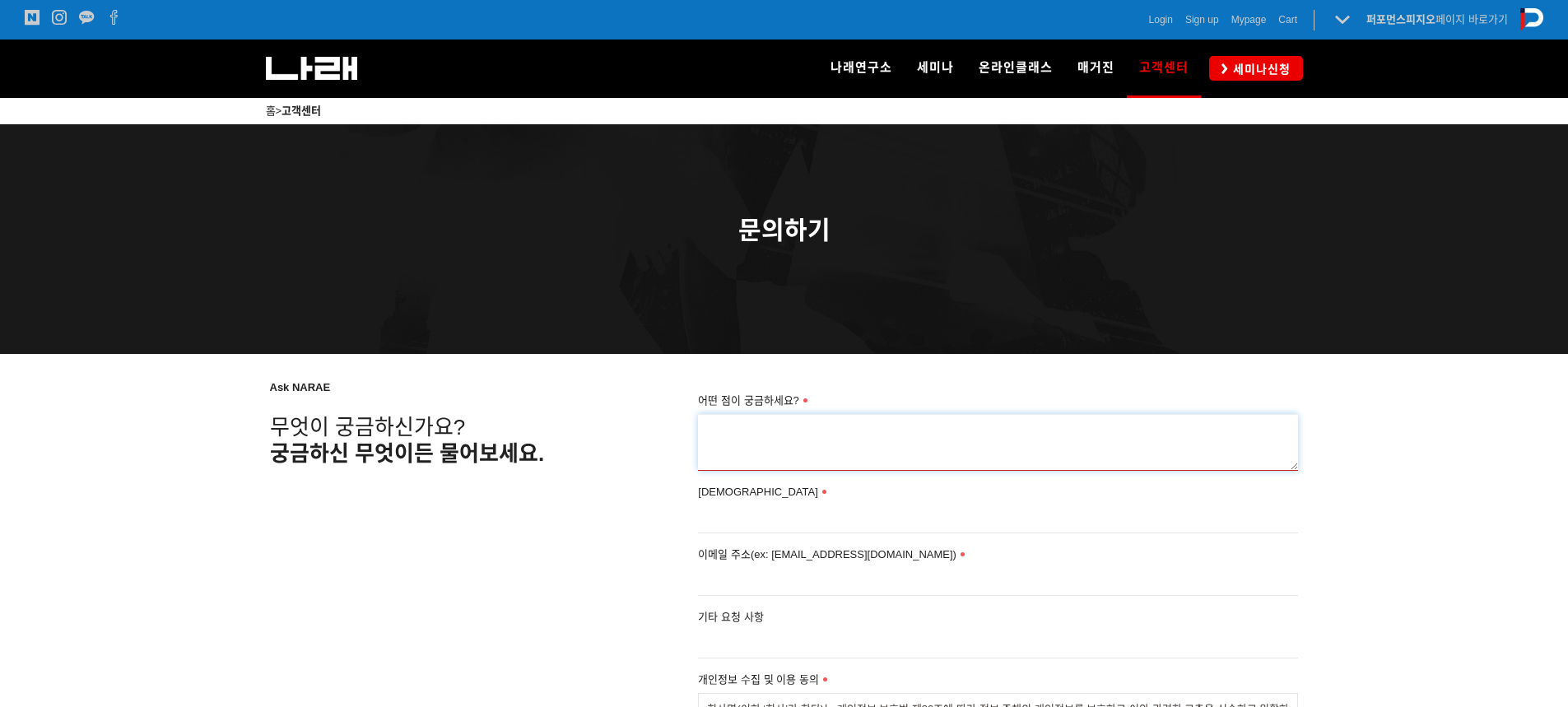
click at [742, 460] on textarea "어떤 점이 궁금하세요?" at bounding box center [998, 443] width 600 height 57
click at [769, 459] on textarea "어떤 점이 궁금하세요?" at bounding box center [998, 443] width 600 height 57
click at [799, 442] on textarea "어떤 점이 궁금하세요?" at bounding box center [998, 443] width 600 height 57
type textarea "ㄱ"
click at [783, 467] on textarea "교육일정" at bounding box center [998, 443] width 600 height 57
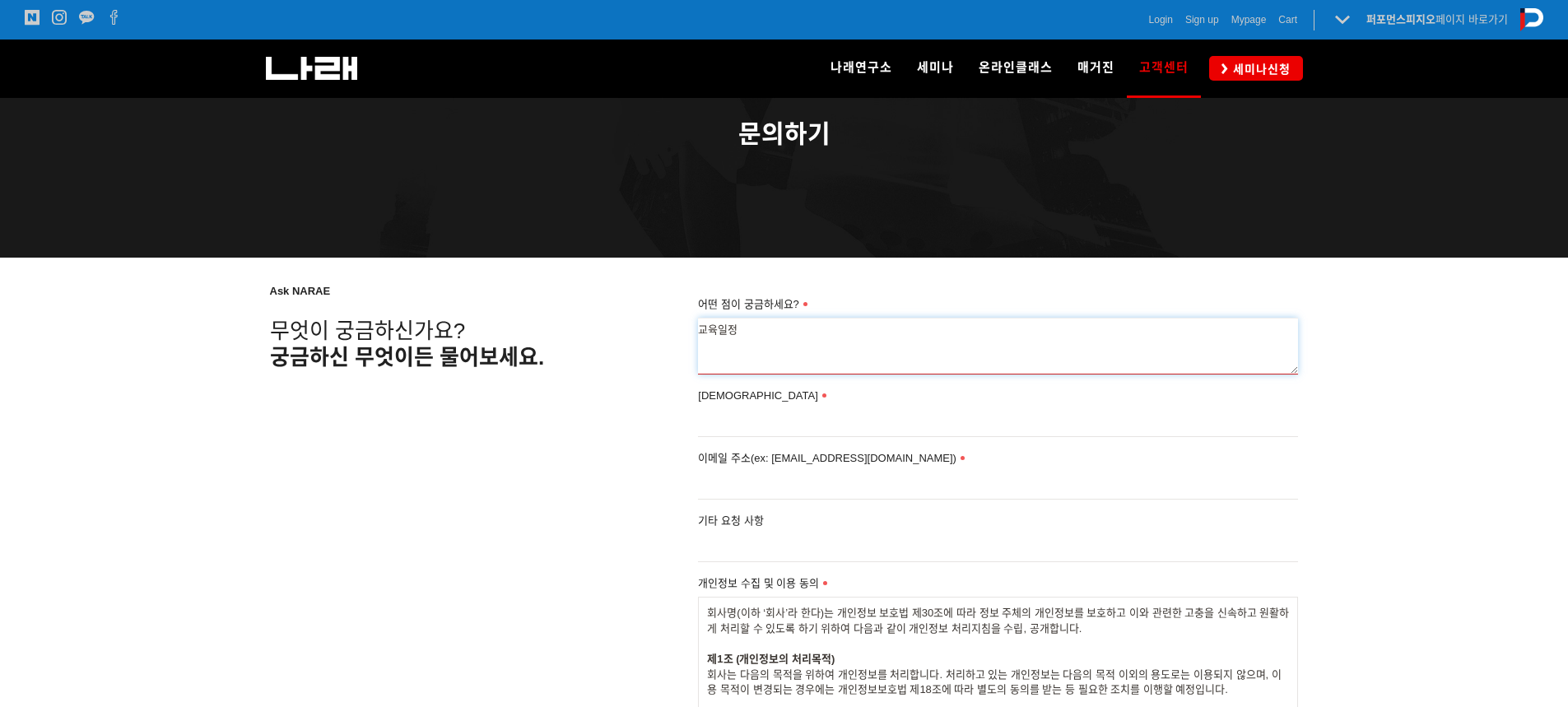
scroll to position [247, 0]
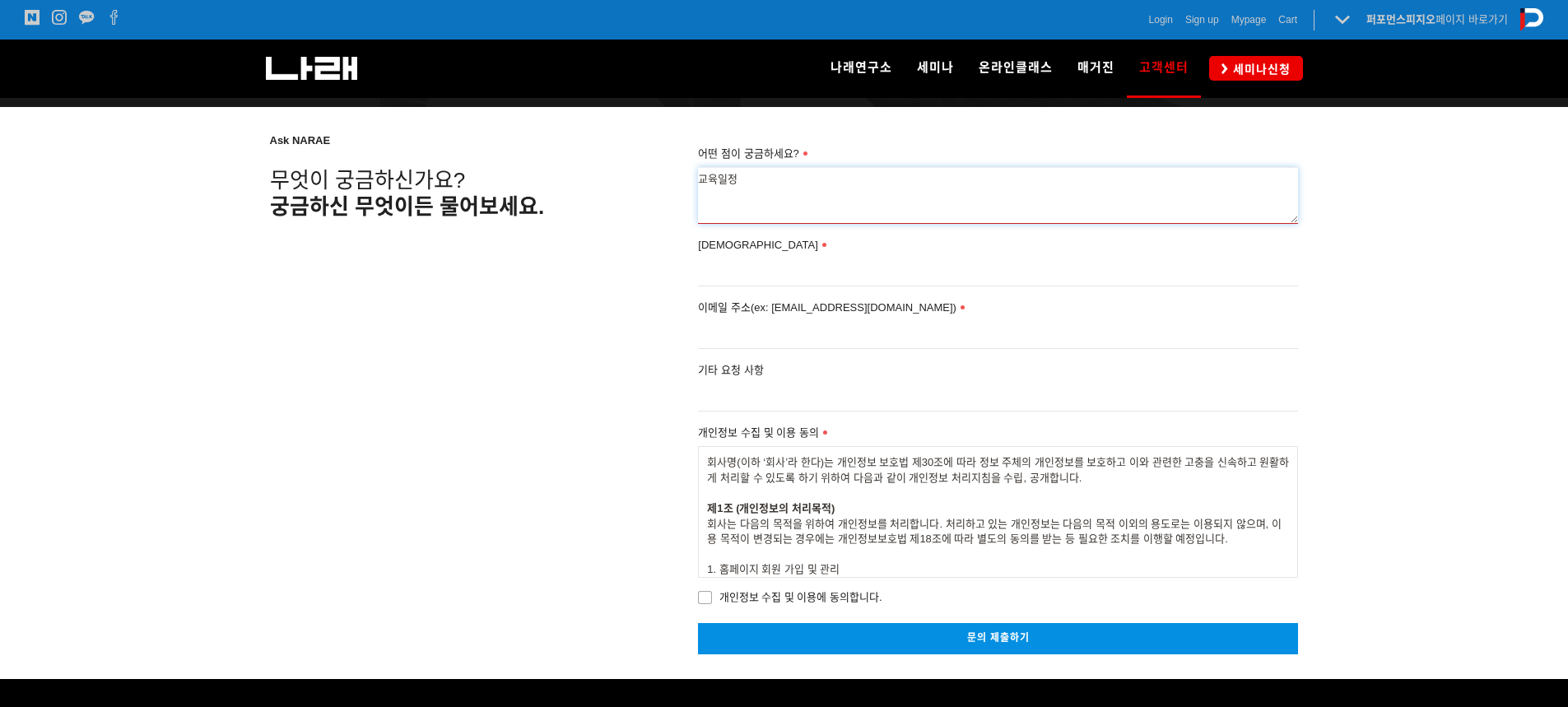
click at [800, 185] on textarea "교육일정" at bounding box center [998, 196] width 600 height 57
click at [795, 175] on textarea "교육일정" at bounding box center [998, 196] width 600 height 57
click at [775, 179] on textarea "교육일정" at bounding box center [998, 196] width 600 height 57
click at [699, 180] on textarea "교육일정" at bounding box center [998, 196] width 600 height 57
type textarea "올해 교육일정과 내년 교육일정을 알고싶습니다."
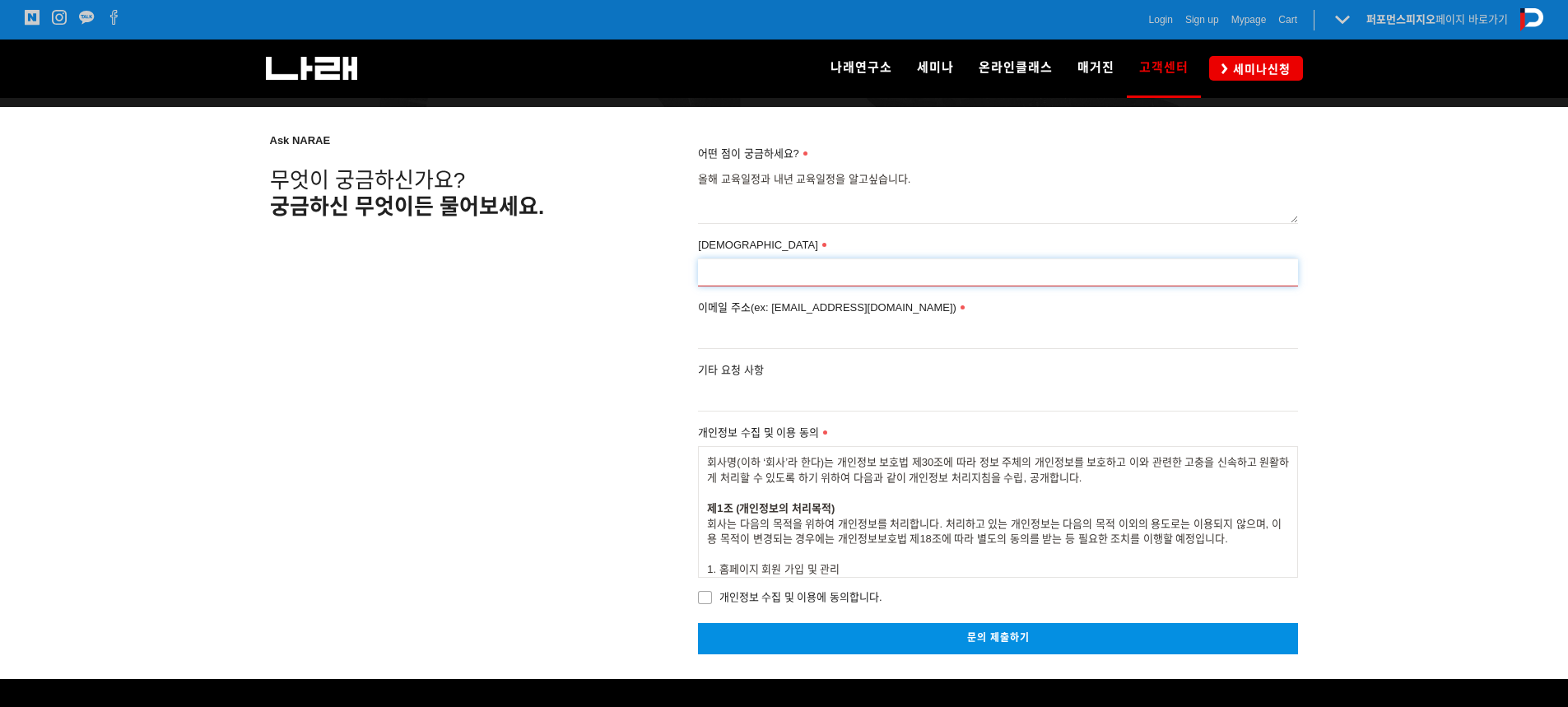
click at [813, 279] on input "[DEMOGRAPHIC_DATA]" at bounding box center [998, 272] width 600 height 28
type input "박중길"
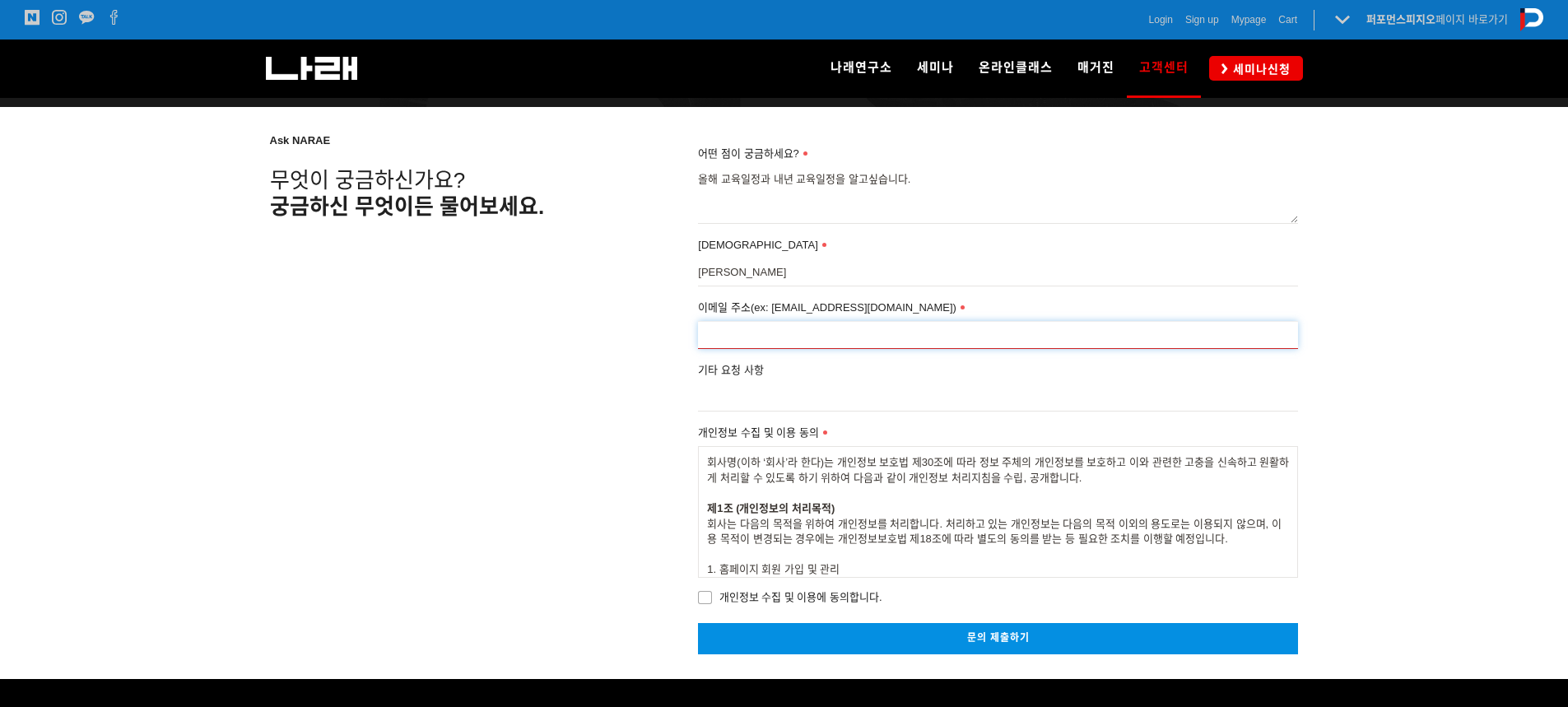
click at [819, 323] on input "이메일 주소(ex: [EMAIL_ADDRESS][DOMAIN_NAME])" at bounding box center [998, 335] width 600 height 28
type input "pjk0270@naver.com"
click at [756, 413] on form "어떤 점이 궁금하세요? 올해 교육일정과 내년 교육일정을 알고싶습니다. 성함 박중길 이메일 주소(ex: go2narae@gmail.com) pj…" at bounding box center [998, 378] width 600 height 466
click at [778, 388] on input "기타 요청 사항" at bounding box center [998, 397] width 600 height 28
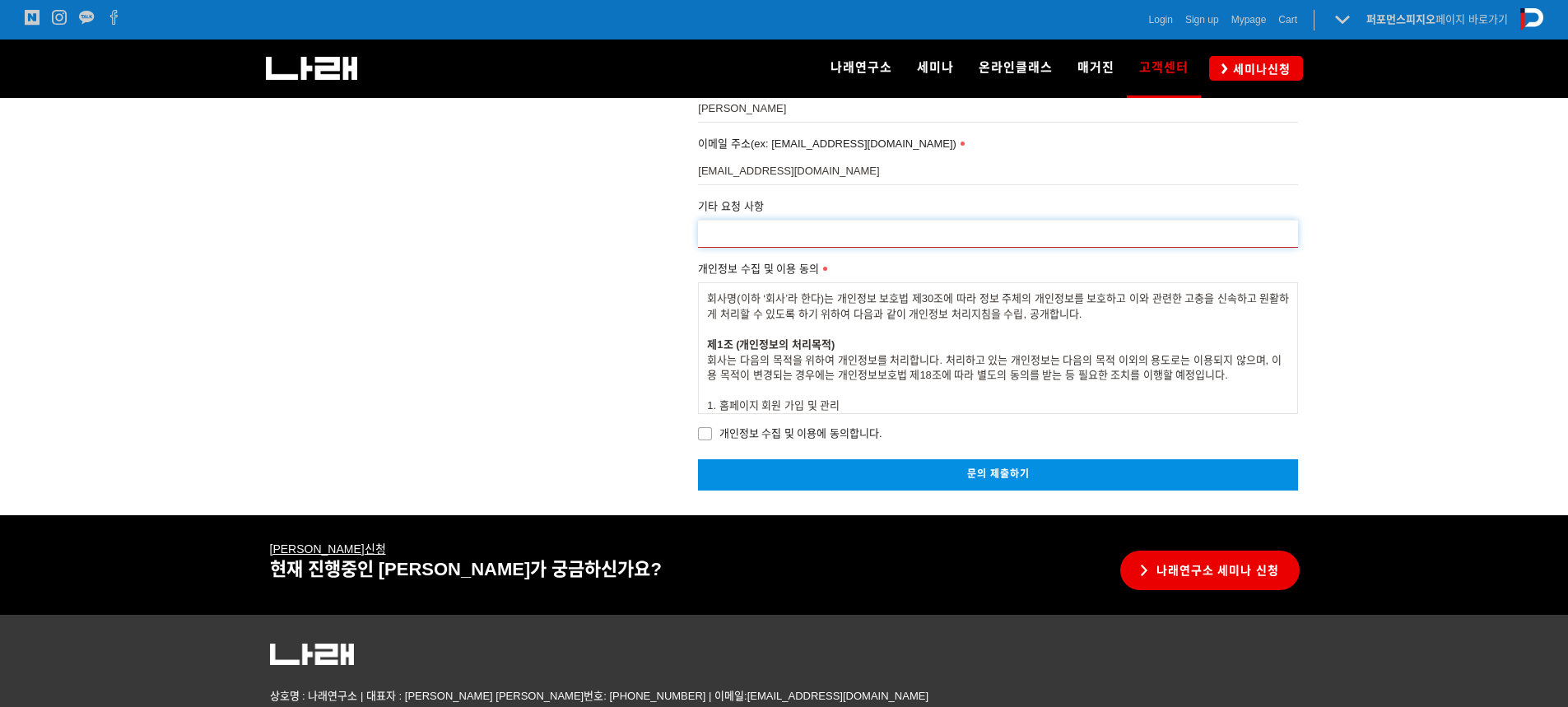
scroll to position [412, 0]
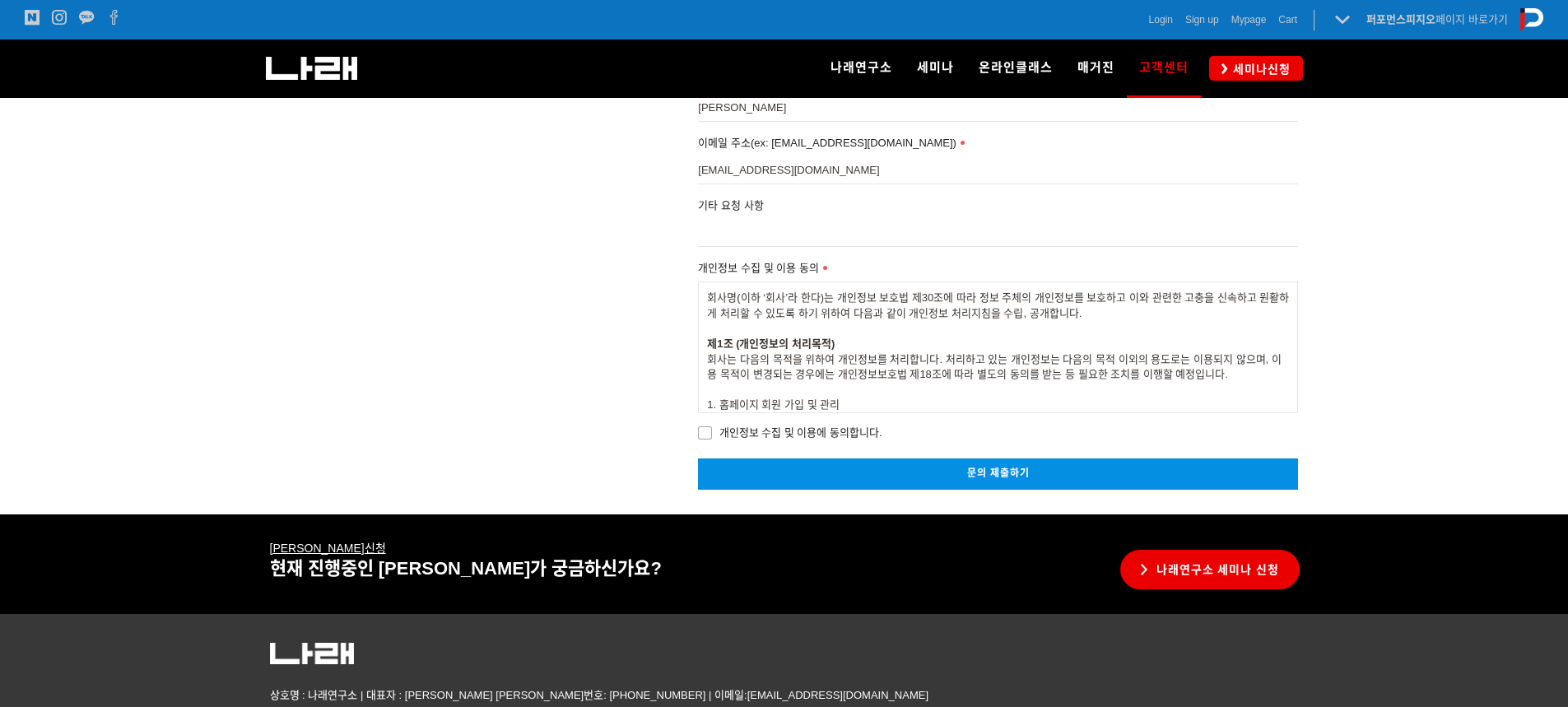
click at [719, 429] on span "개인정보 수집 및 이용에 동의합니다." at bounding box center [790, 433] width 184 height 18
click at [692, 429] on input "개인정보 수집 및 이용에 동의합니다." at bounding box center [686, 430] width 11 height 11
checkbox input "true"
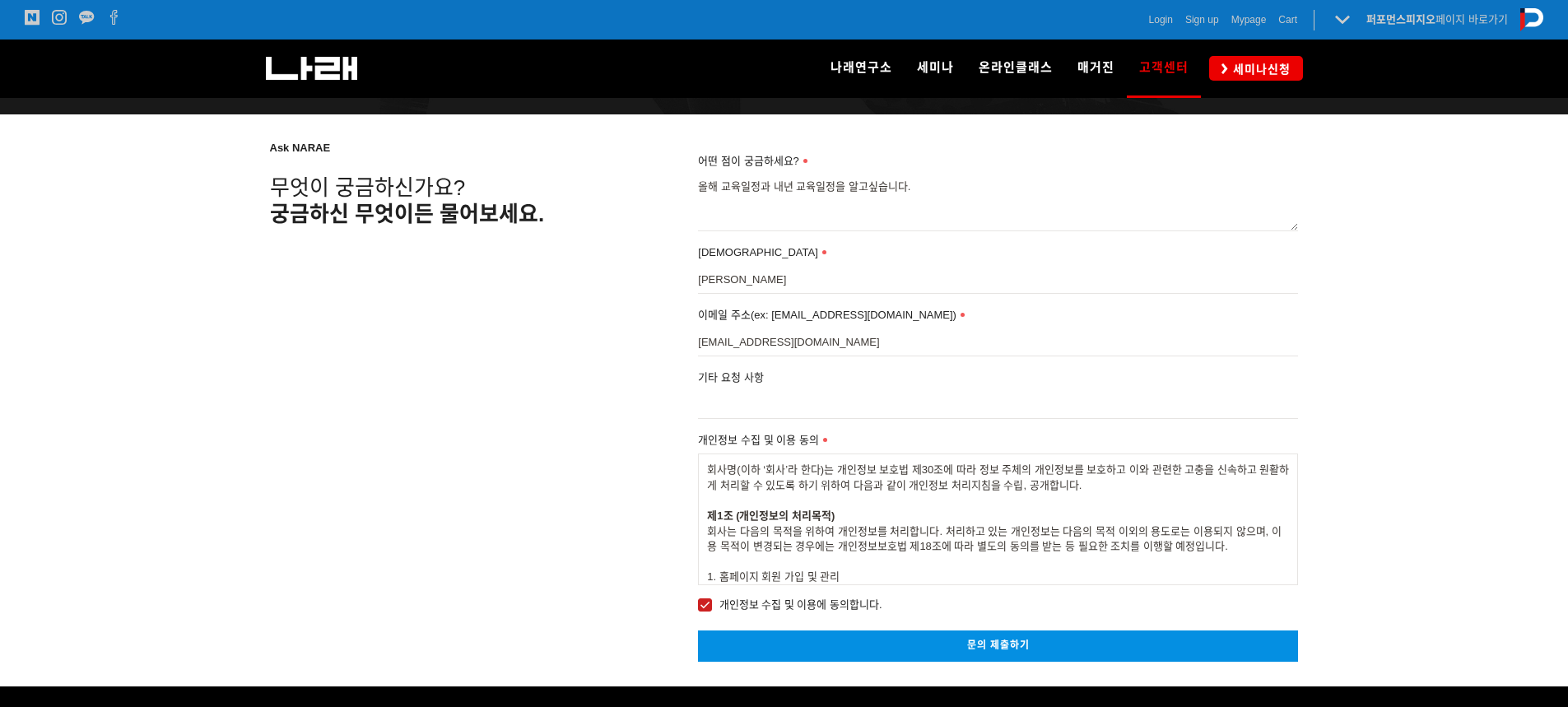
scroll to position [82, 0]
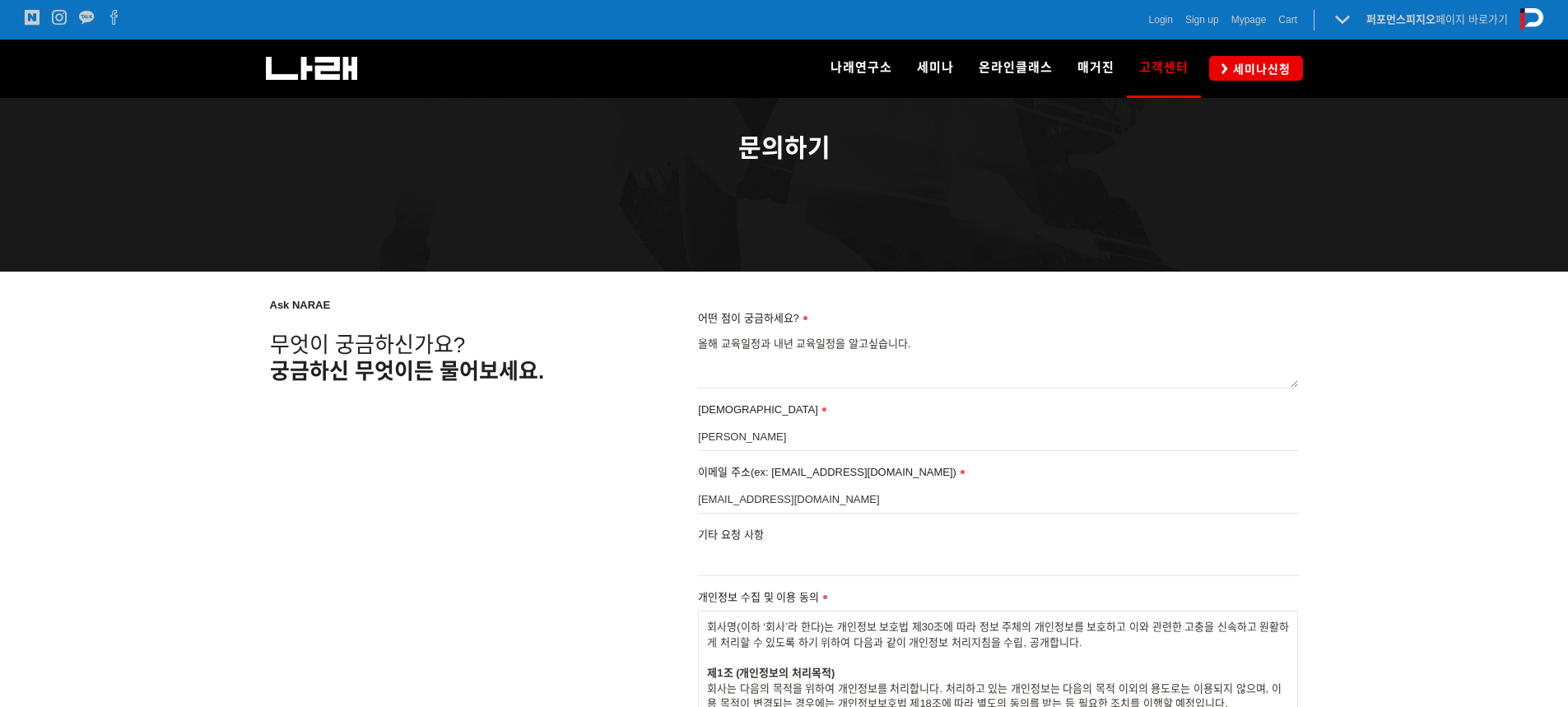
drag, startPoint x: 722, startPoint y: 543, endPoint x: 811, endPoint y: 581, distance: 96.8
click at [725, 548] on div "기타 요청 사항" at bounding box center [998, 551] width 600 height 50
click at [796, 560] on input "기타 요청 사항" at bounding box center [998, 562] width 600 height 28
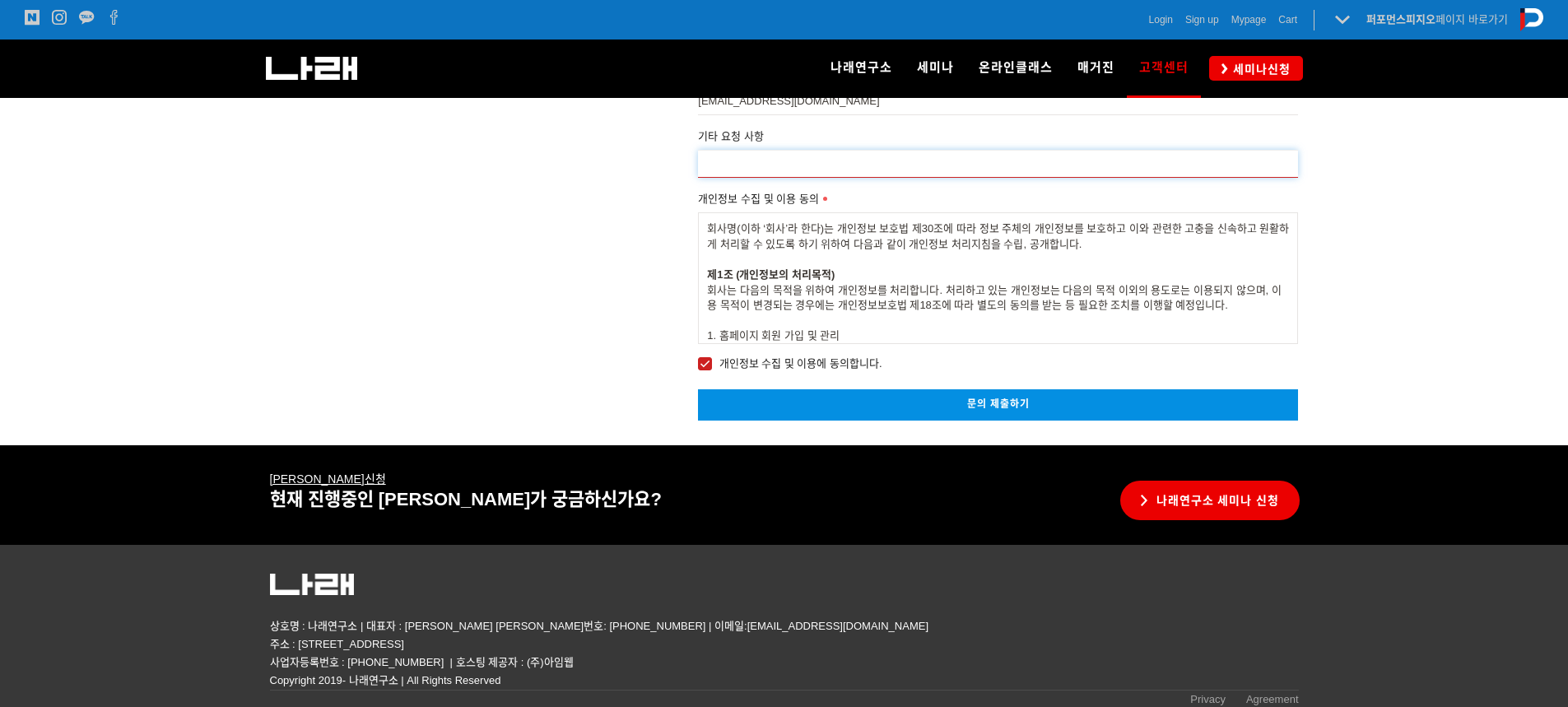
scroll to position [490, 0]
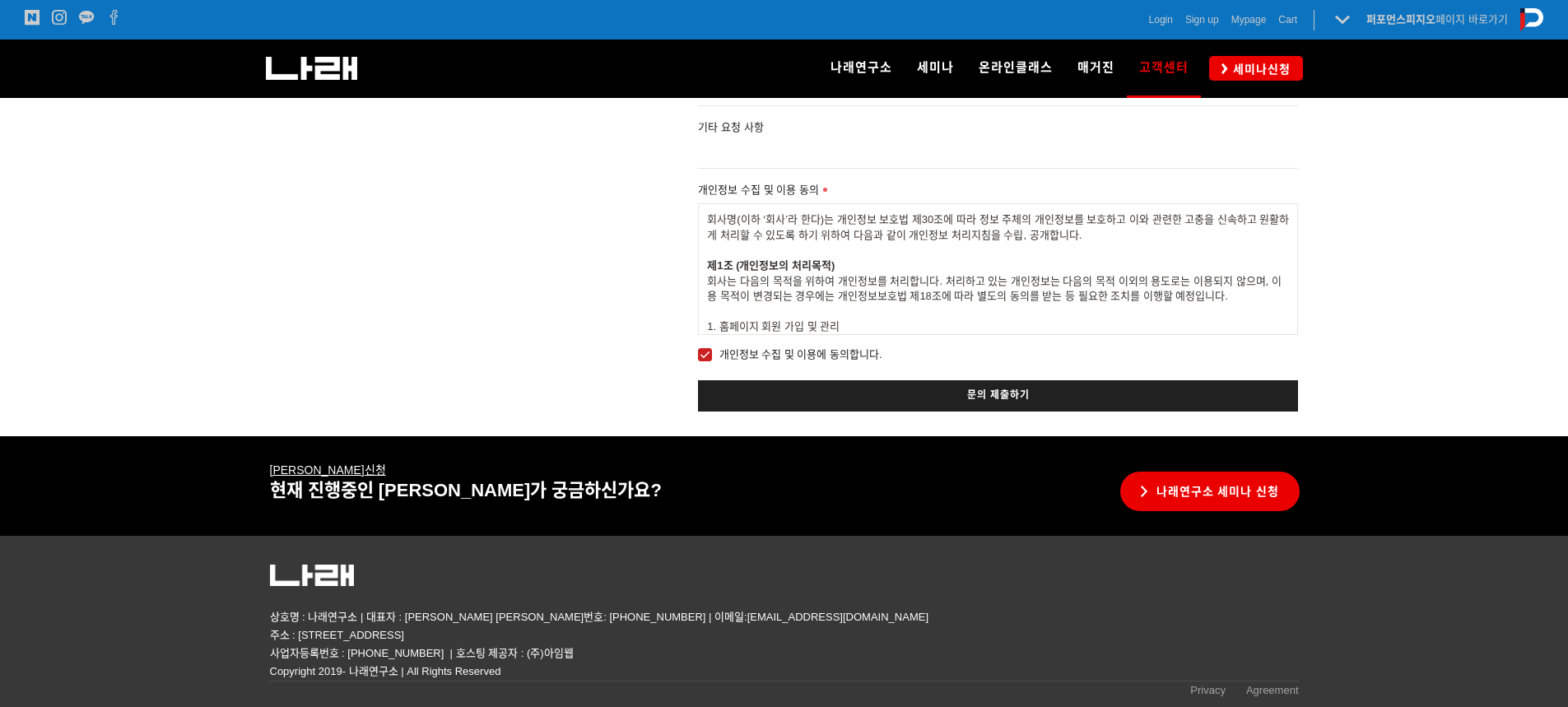
click at [1009, 394] on link "문의 제출하기" at bounding box center [998, 395] width 600 height 30
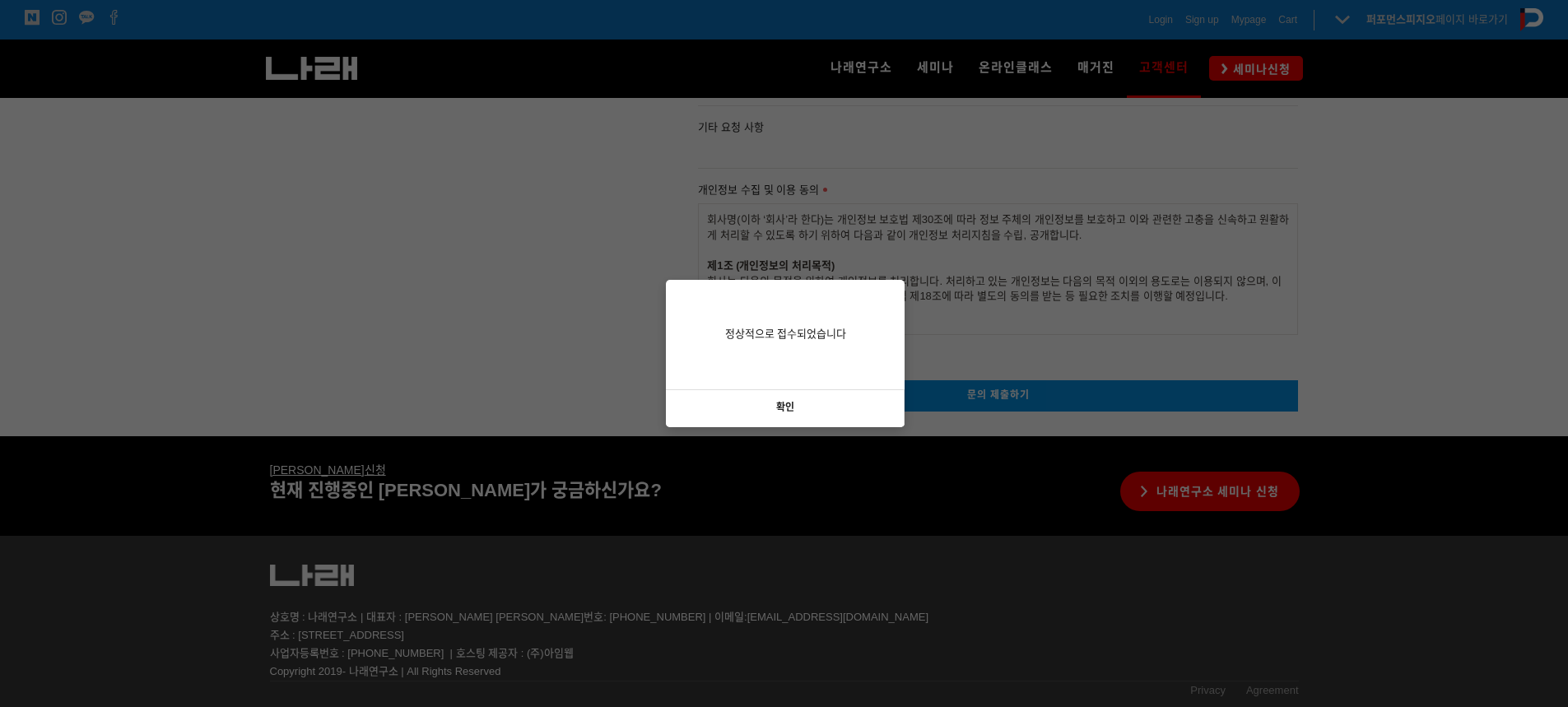
click at [828, 415] on link "확인" at bounding box center [785, 409] width 239 height 37
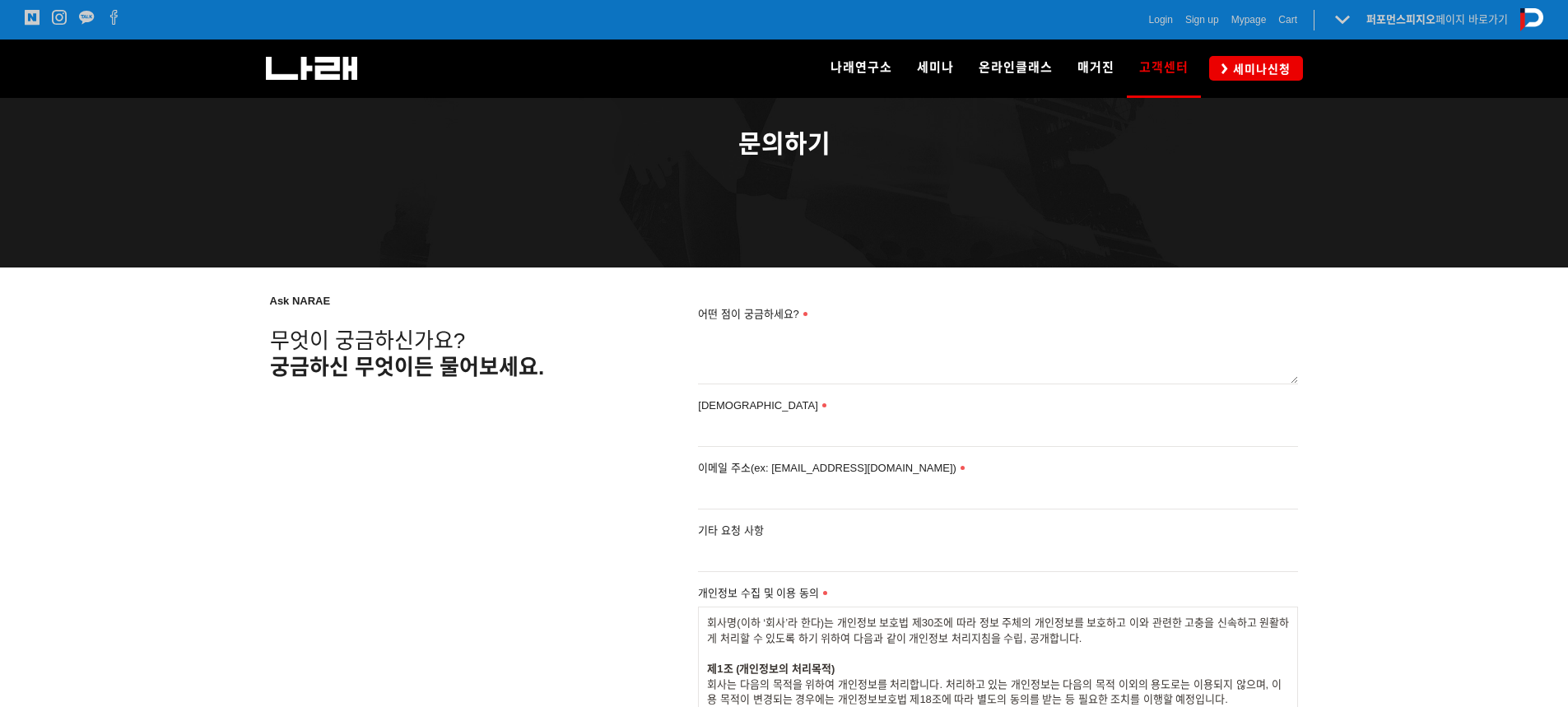
scroll to position [78, 0]
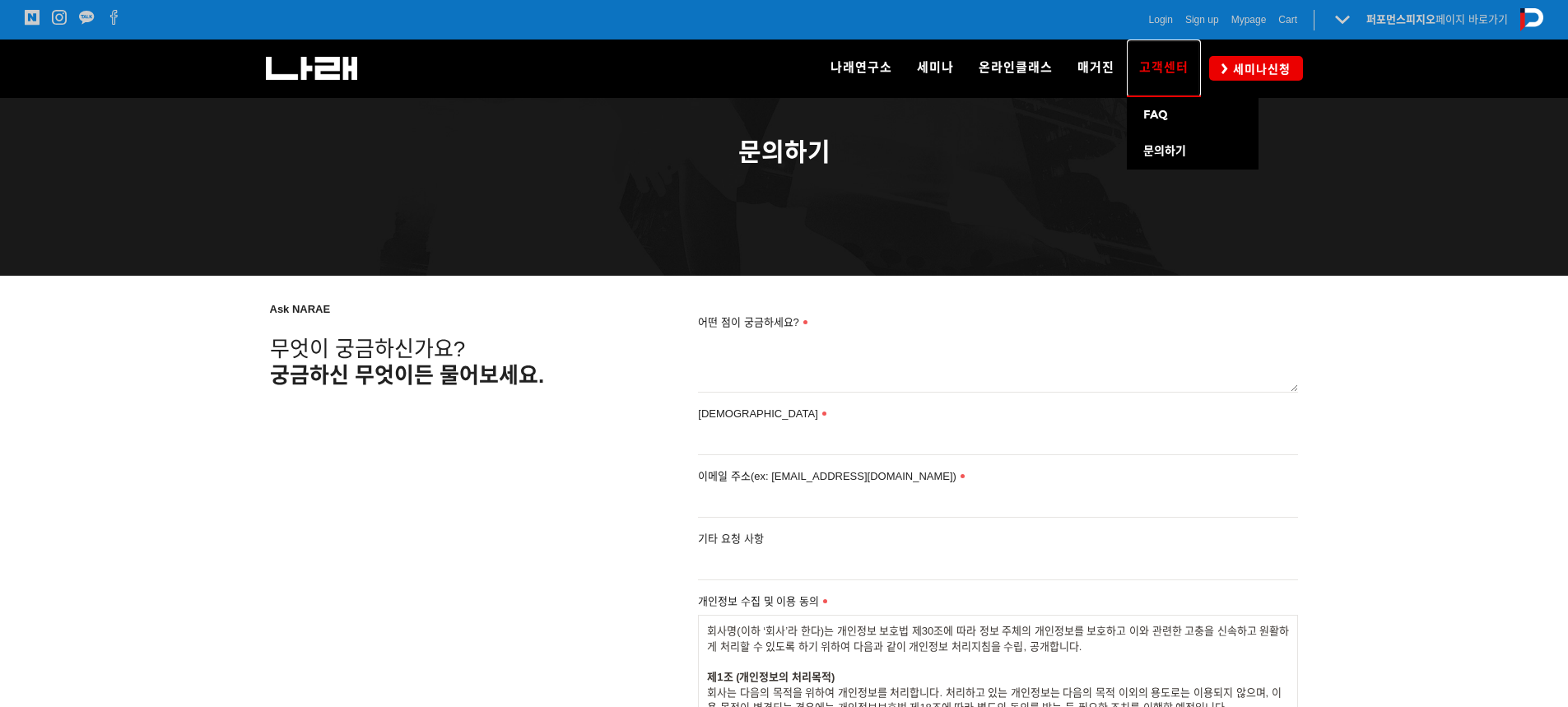
click at [1144, 70] on span "고객센터" at bounding box center [1163, 67] width 49 height 26
click at [1162, 149] on span "문의하기" at bounding box center [1164, 151] width 43 height 14
